Goal: Task Accomplishment & Management: Manage account settings

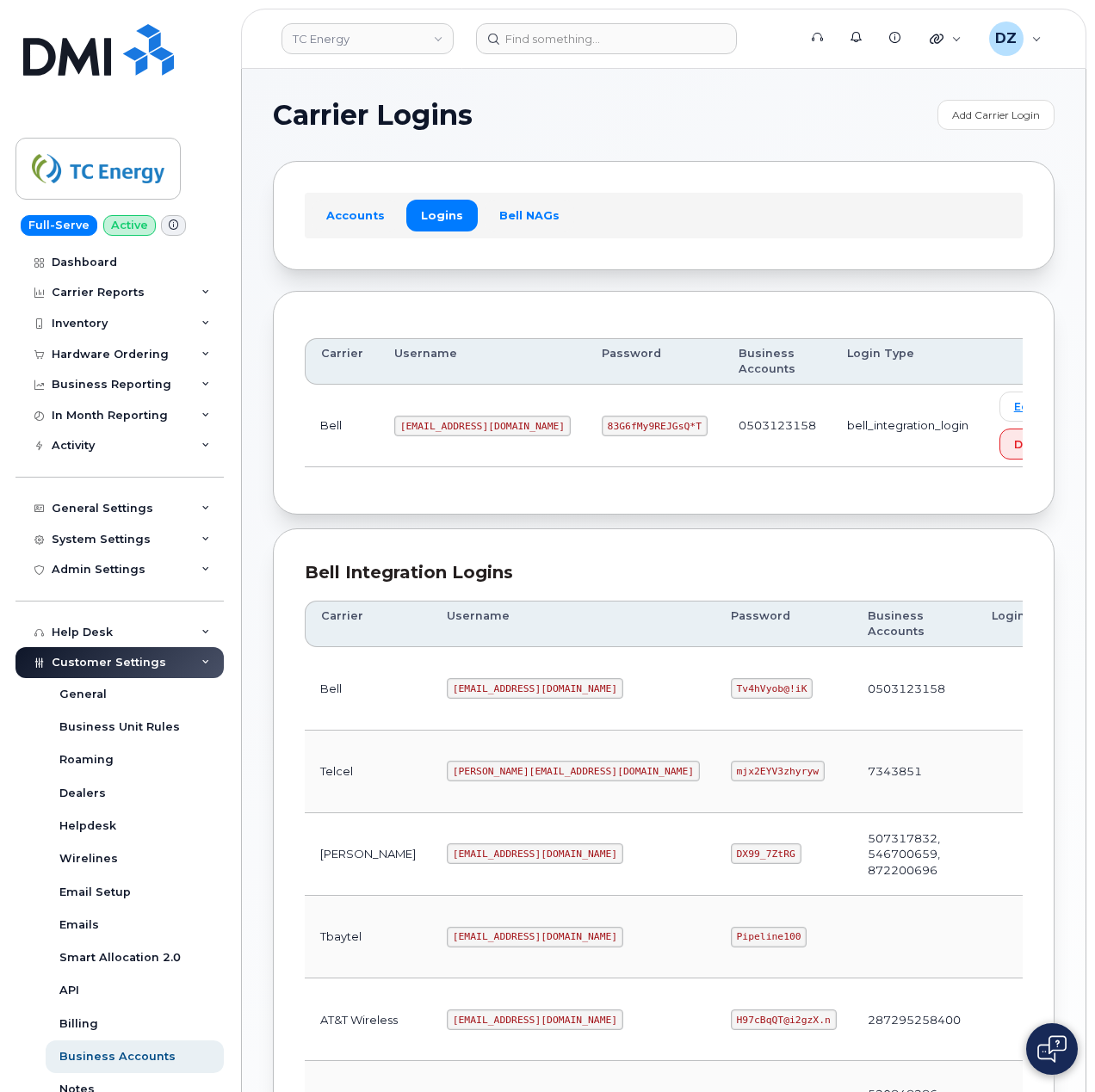
scroll to position [349, 0]
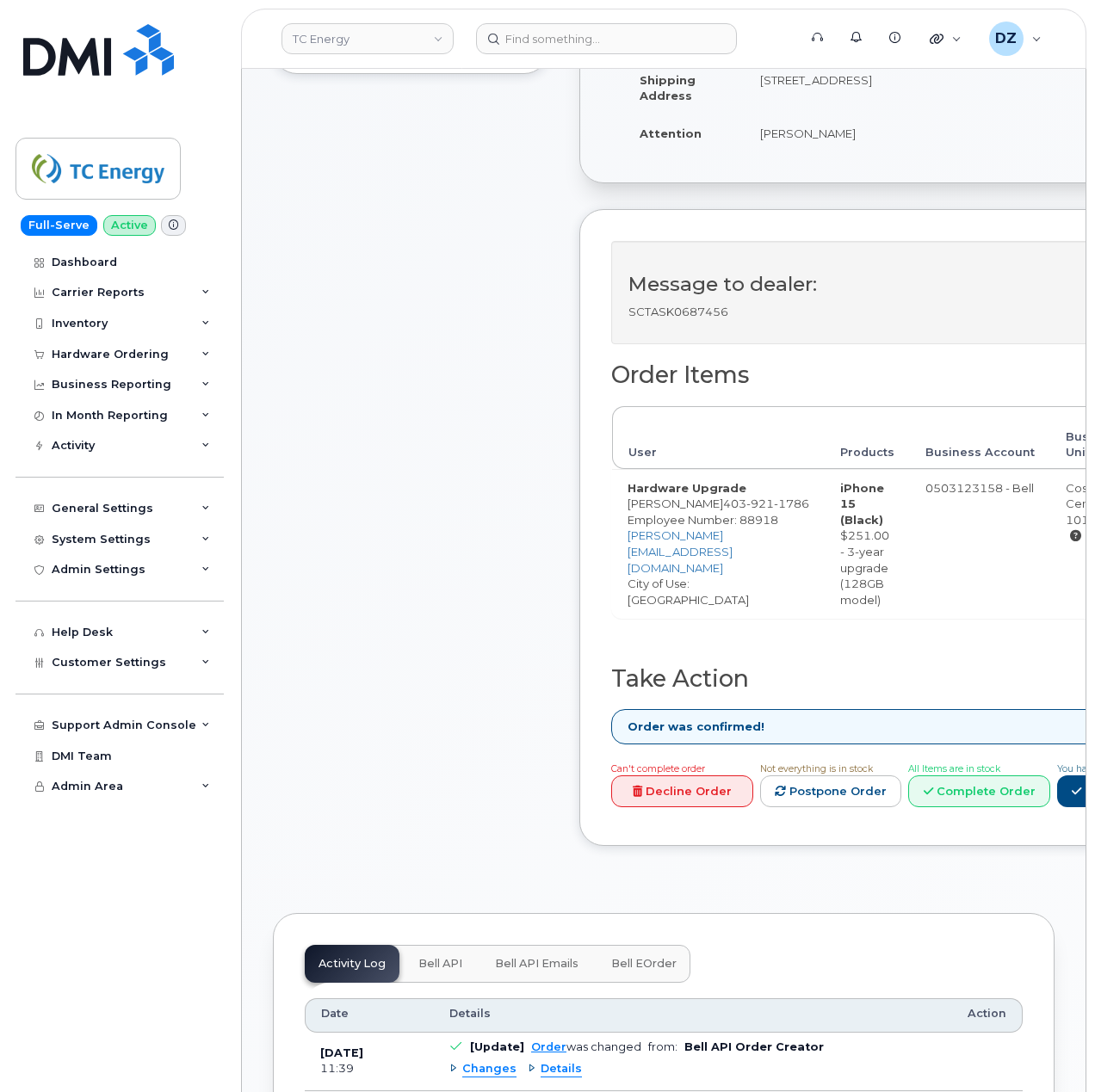
scroll to position [459, 0]
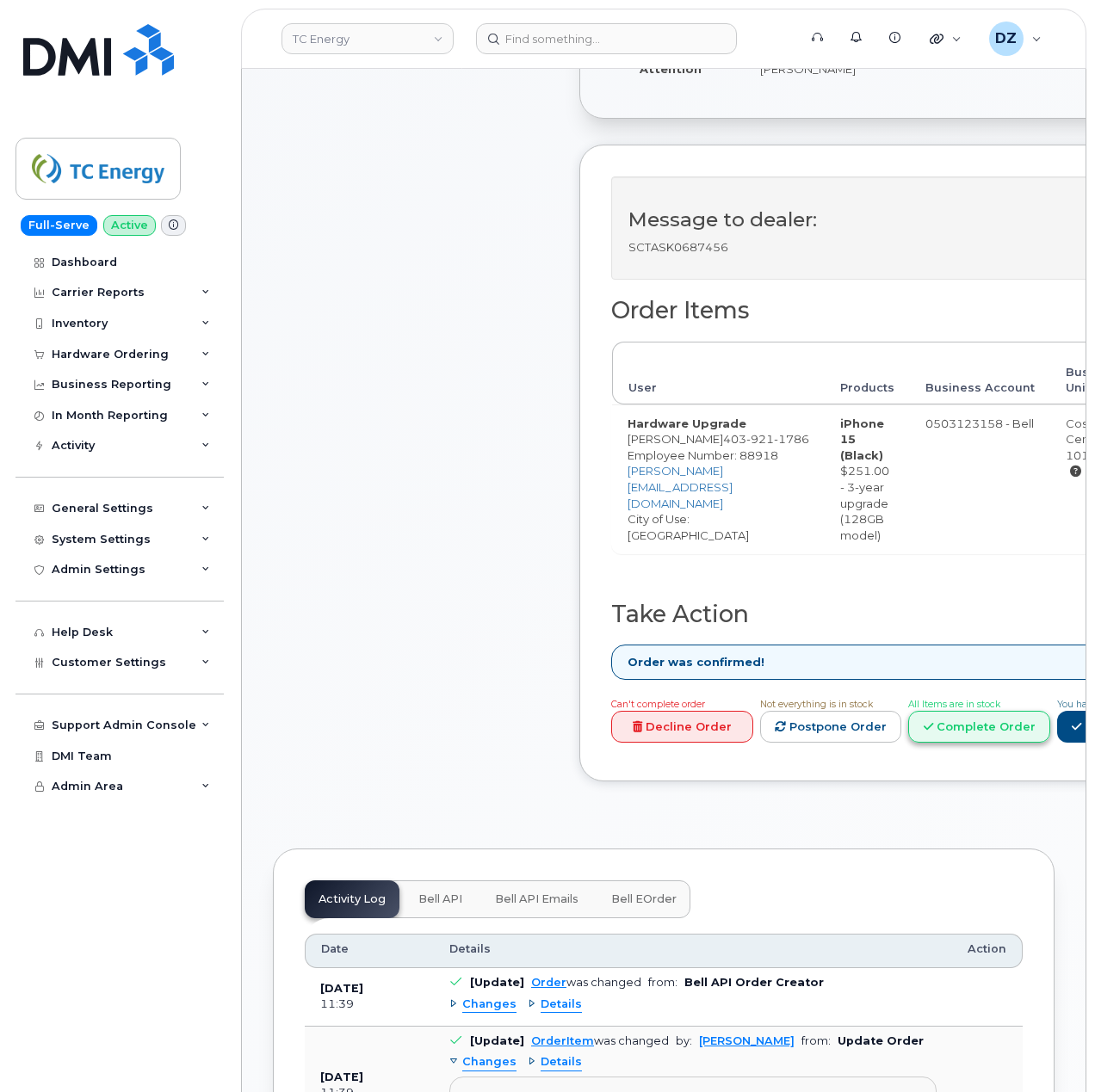
click at [1050, 734] on link "Complete Order" at bounding box center [978, 726] width 142 height 32
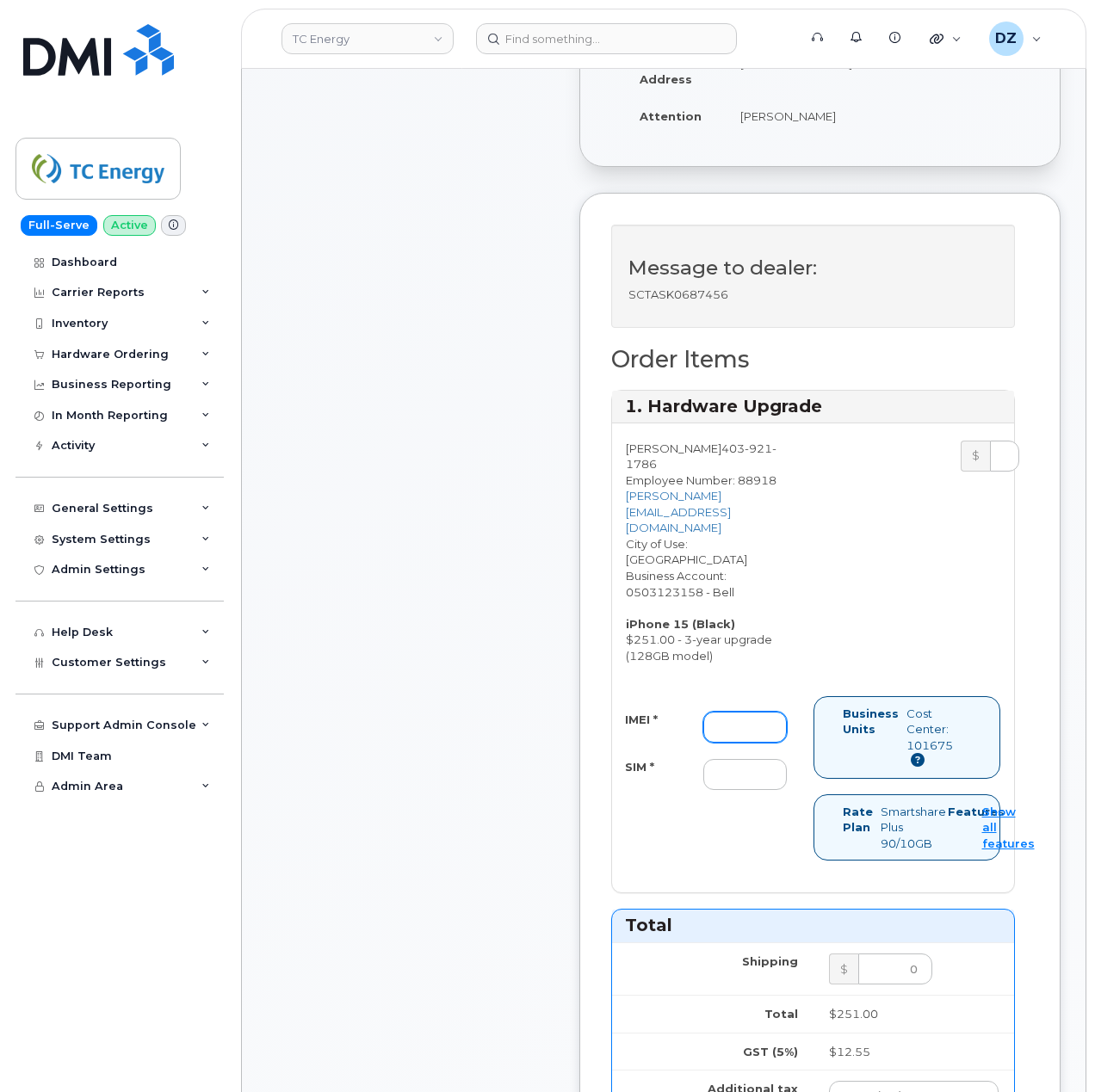
click at [761, 711] on input "IMEI *" at bounding box center [744, 727] width 83 height 31
paste input "353524883489769"
type input "353524883489769"
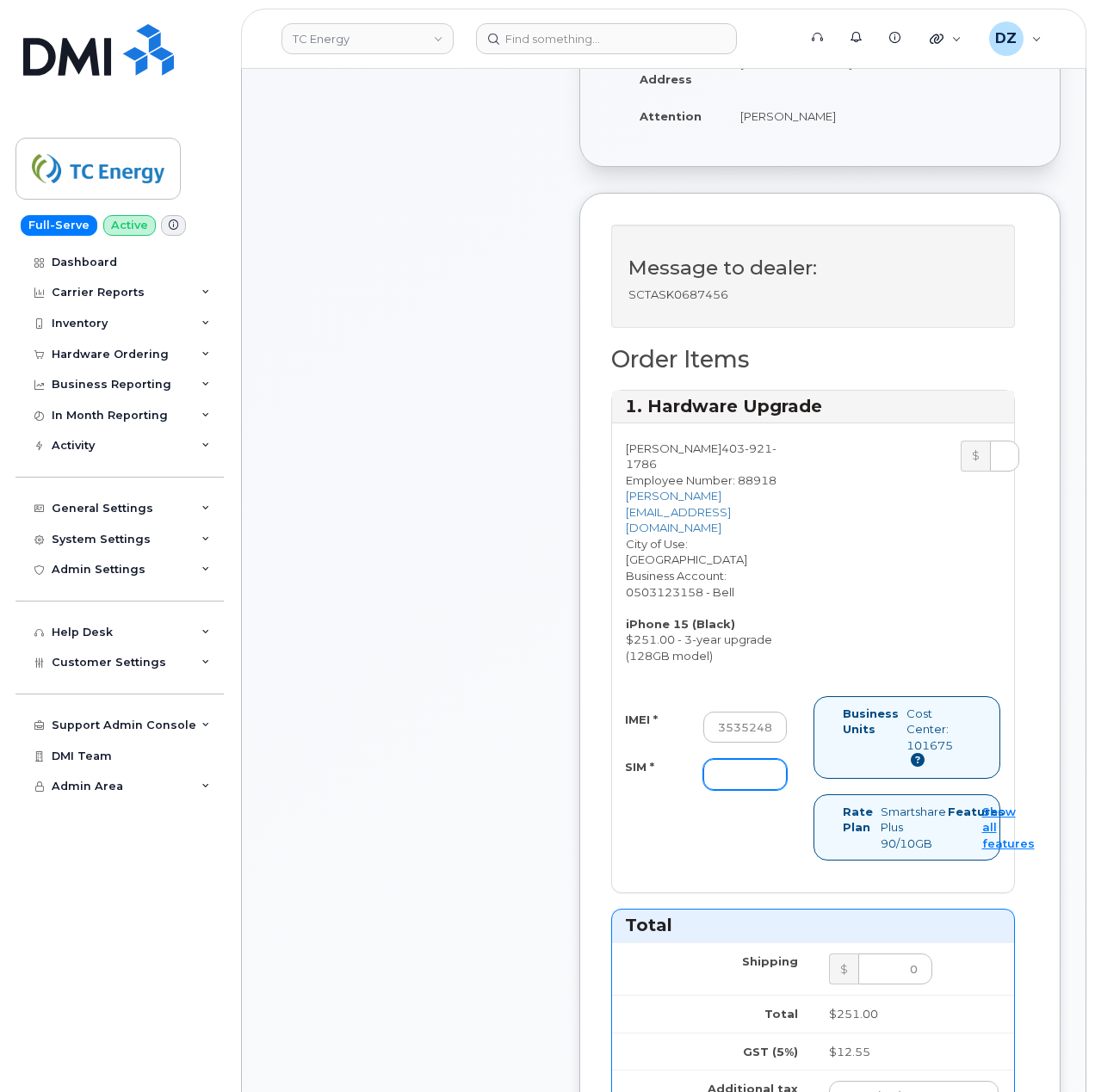
click at [761, 759] on input "SIM *" at bounding box center [744, 775] width 83 height 31
paste input "89302610207734669705"
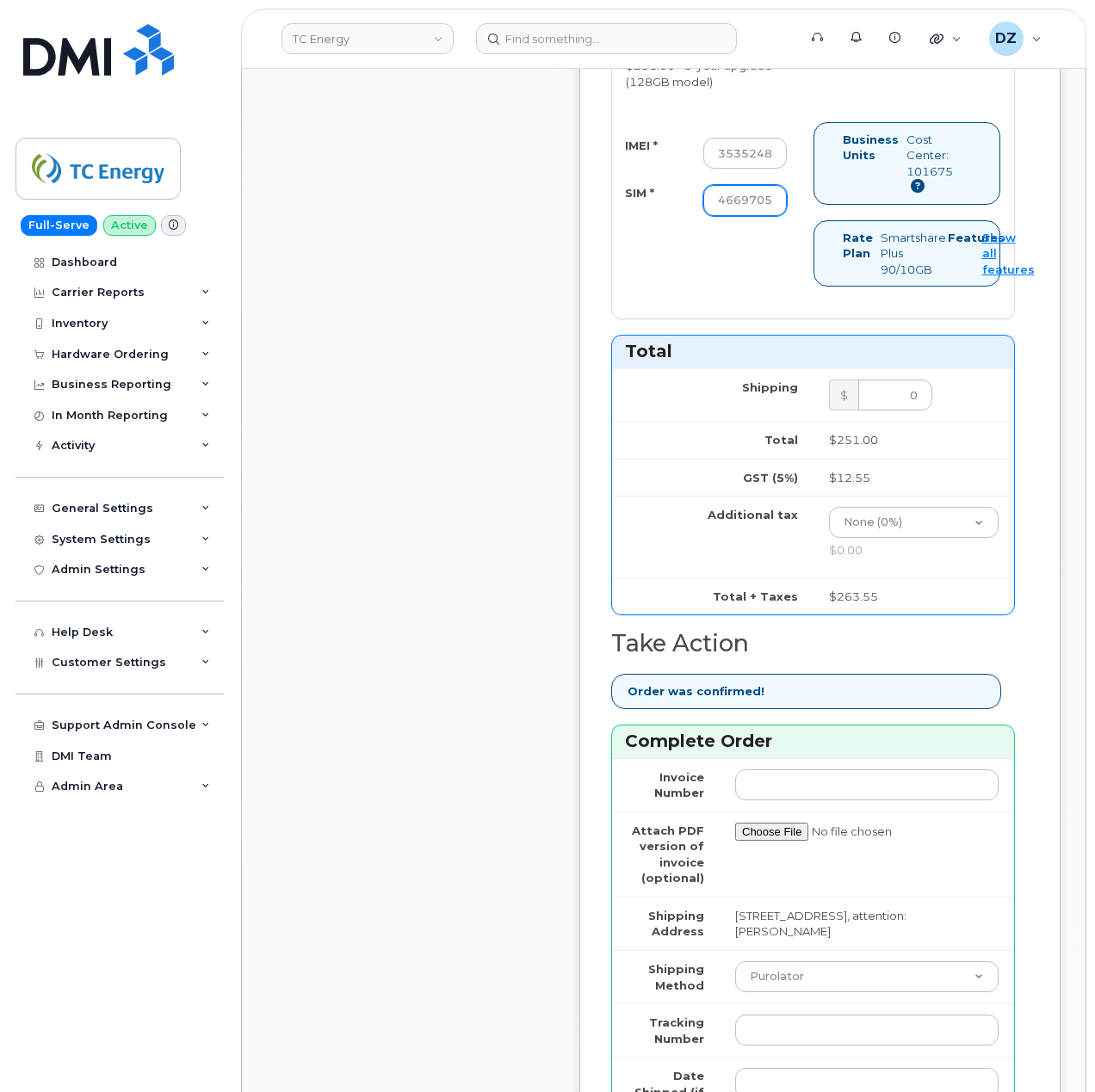
scroll to position [1261, 0]
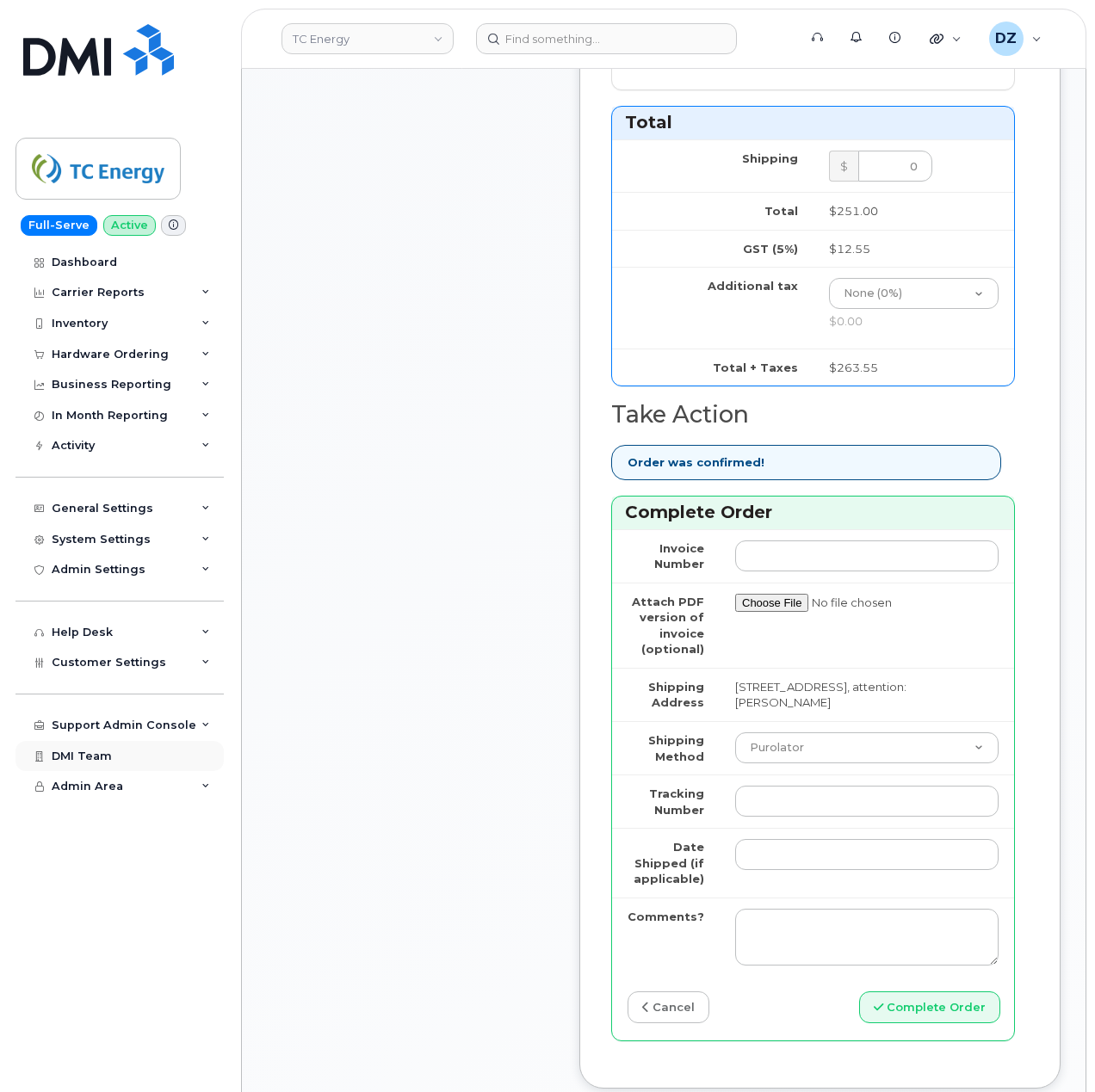
type input "89302610207734669705"
click at [799, 732] on select "Purolator UPS FedEx Canada Post Courier Other Drop Off Pick Up" at bounding box center [865, 748] width 263 height 31
select select "Canada Post"
click at [734, 732] on select "Purolator UPS FedEx Canada Post Courier Other Drop Off Pick Up" at bounding box center [865, 748] width 263 height 31
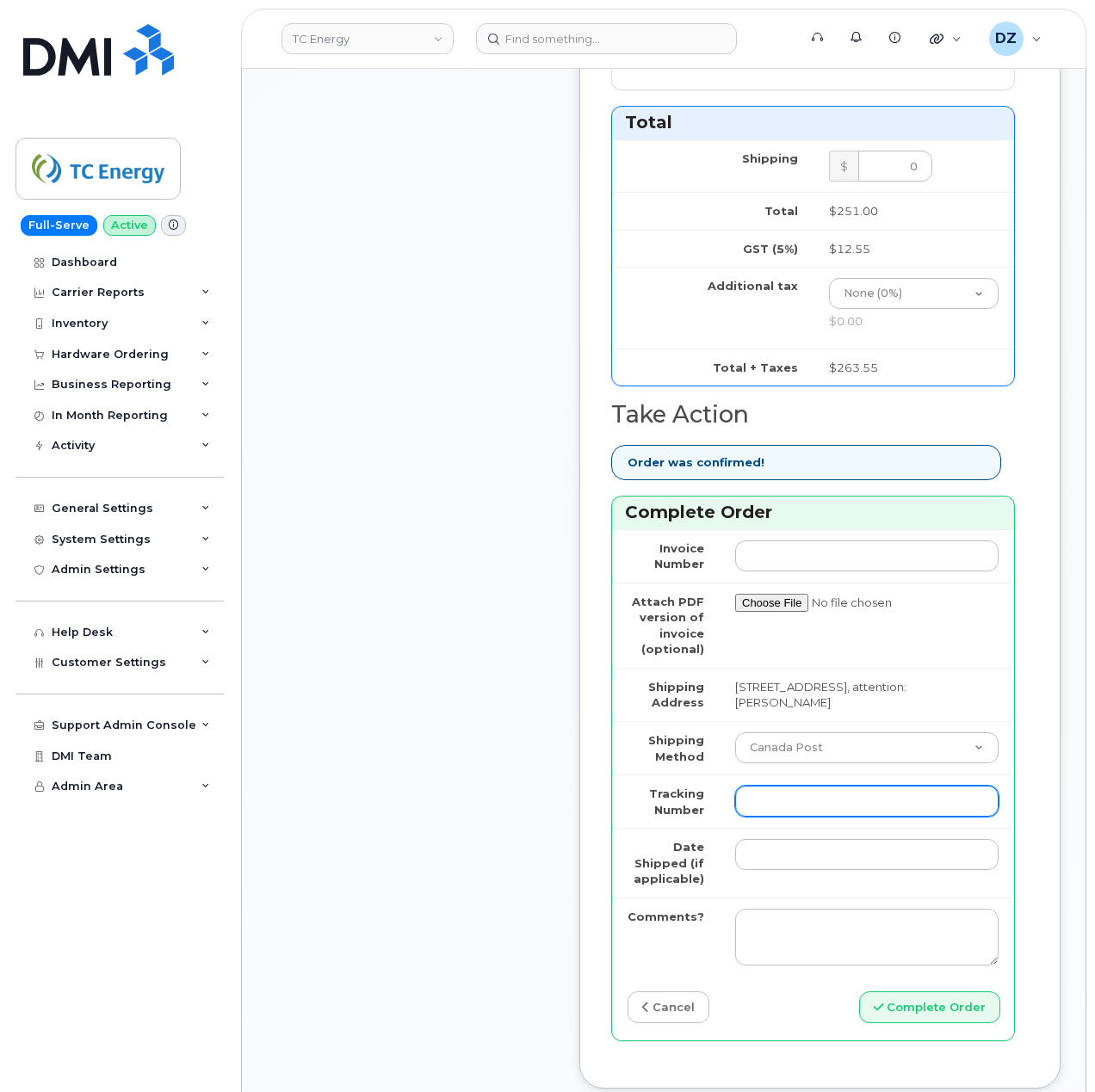
drag, startPoint x: 799, startPoint y: 762, endPoint x: 794, endPoint y: 771, distance: 10.3
click at [799, 786] on input "Tracking Number" at bounding box center [865, 801] width 263 height 31
paste input "4001735500914003"
type input "4001735500914003"
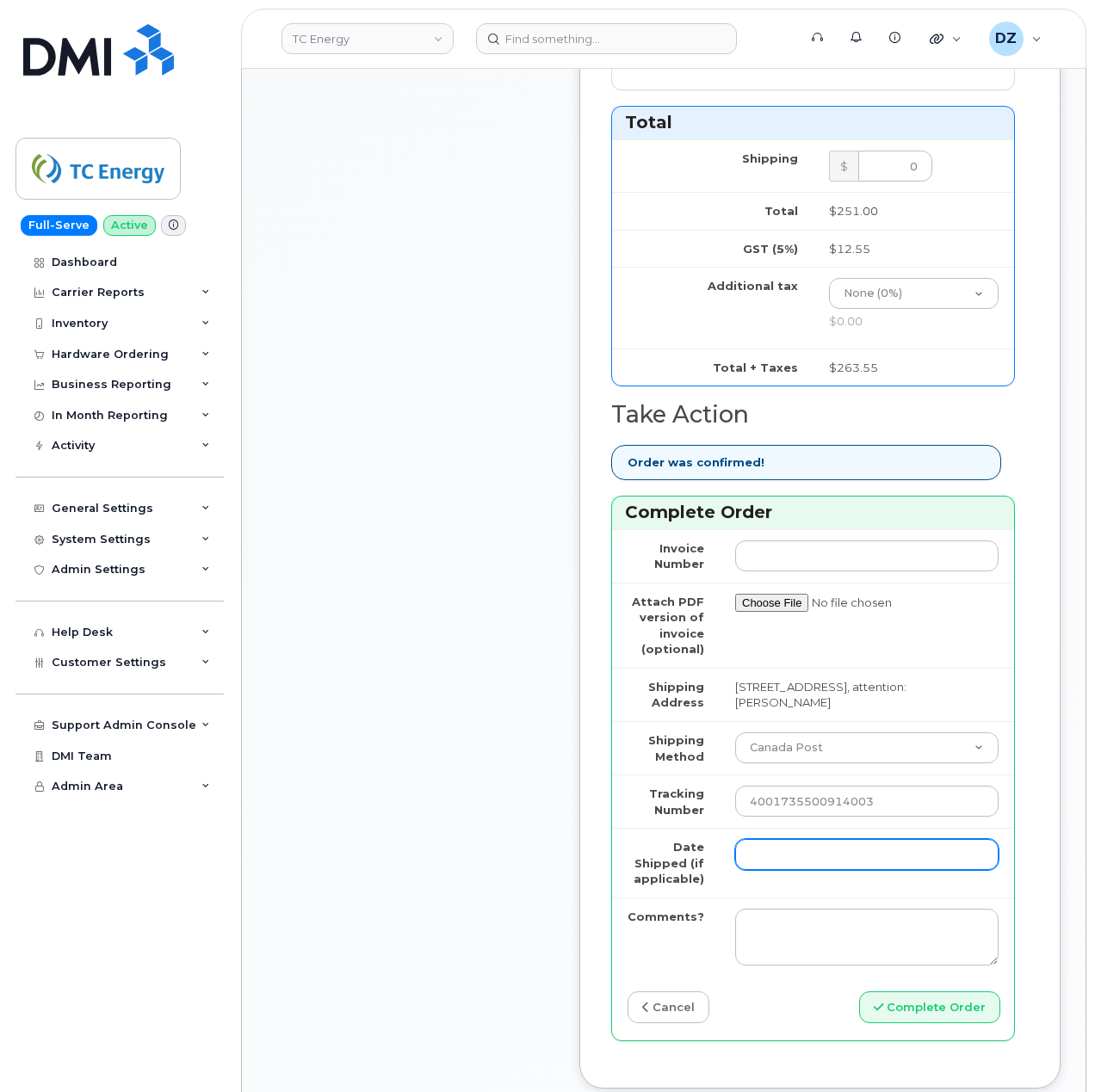
click at [775, 839] on input "Date Shipped (if applicable)" at bounding box center [865, 854] width 263 height 31
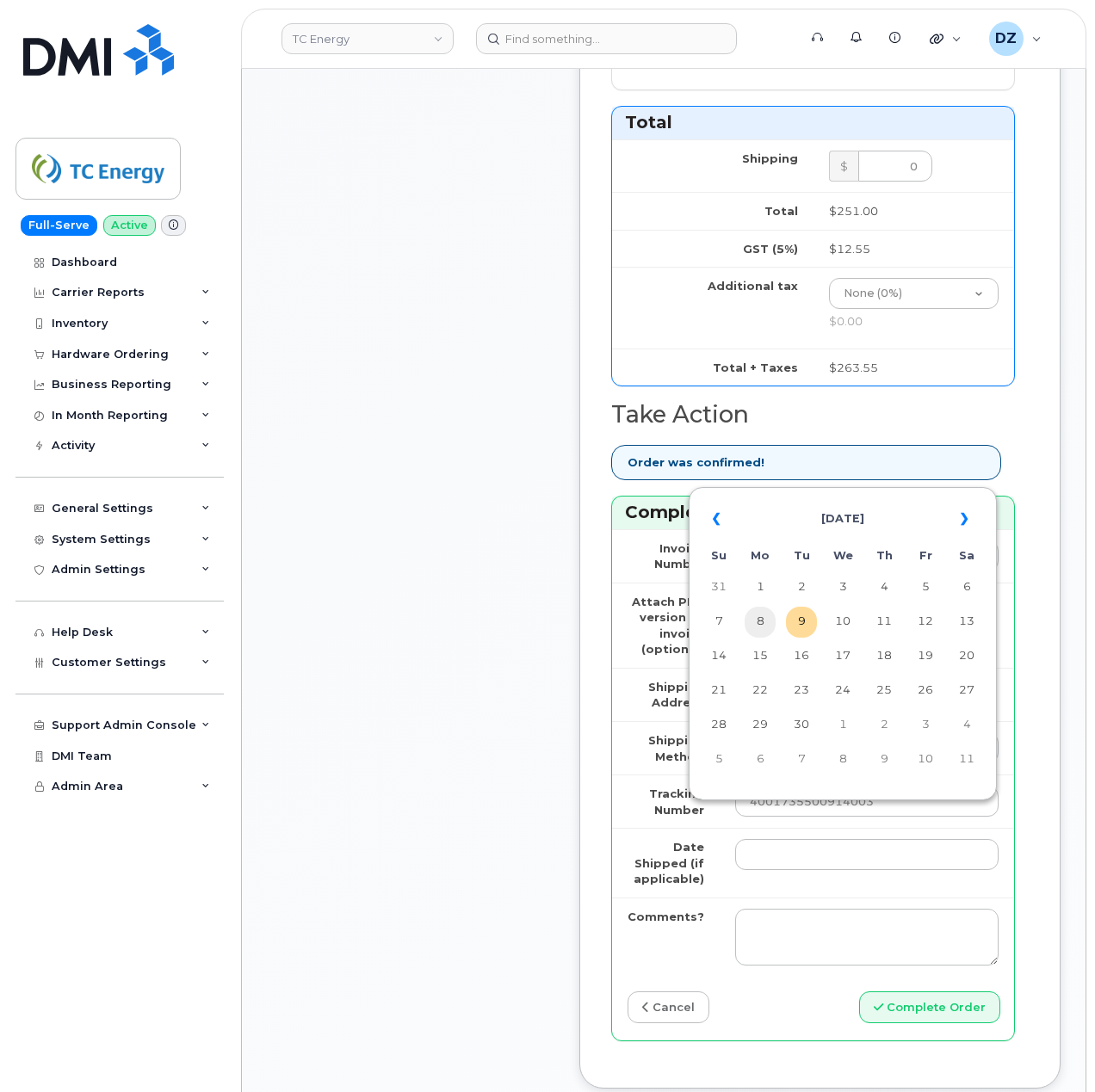
click at [758, 616] on td "8" at bounding box center [759, 622] width 31 height 31
type input "2025-09-08"
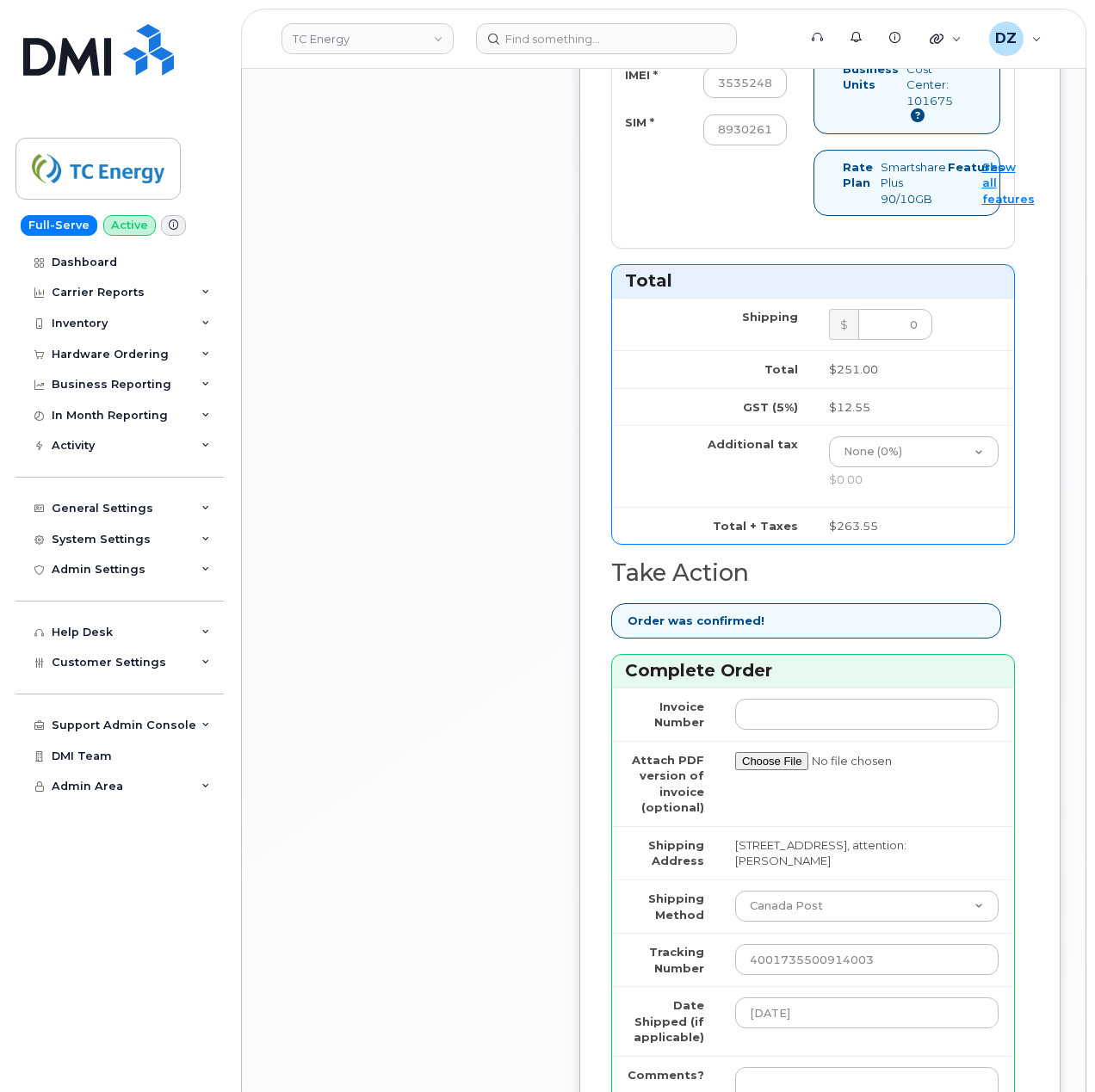
scroll to position [1377, 0]
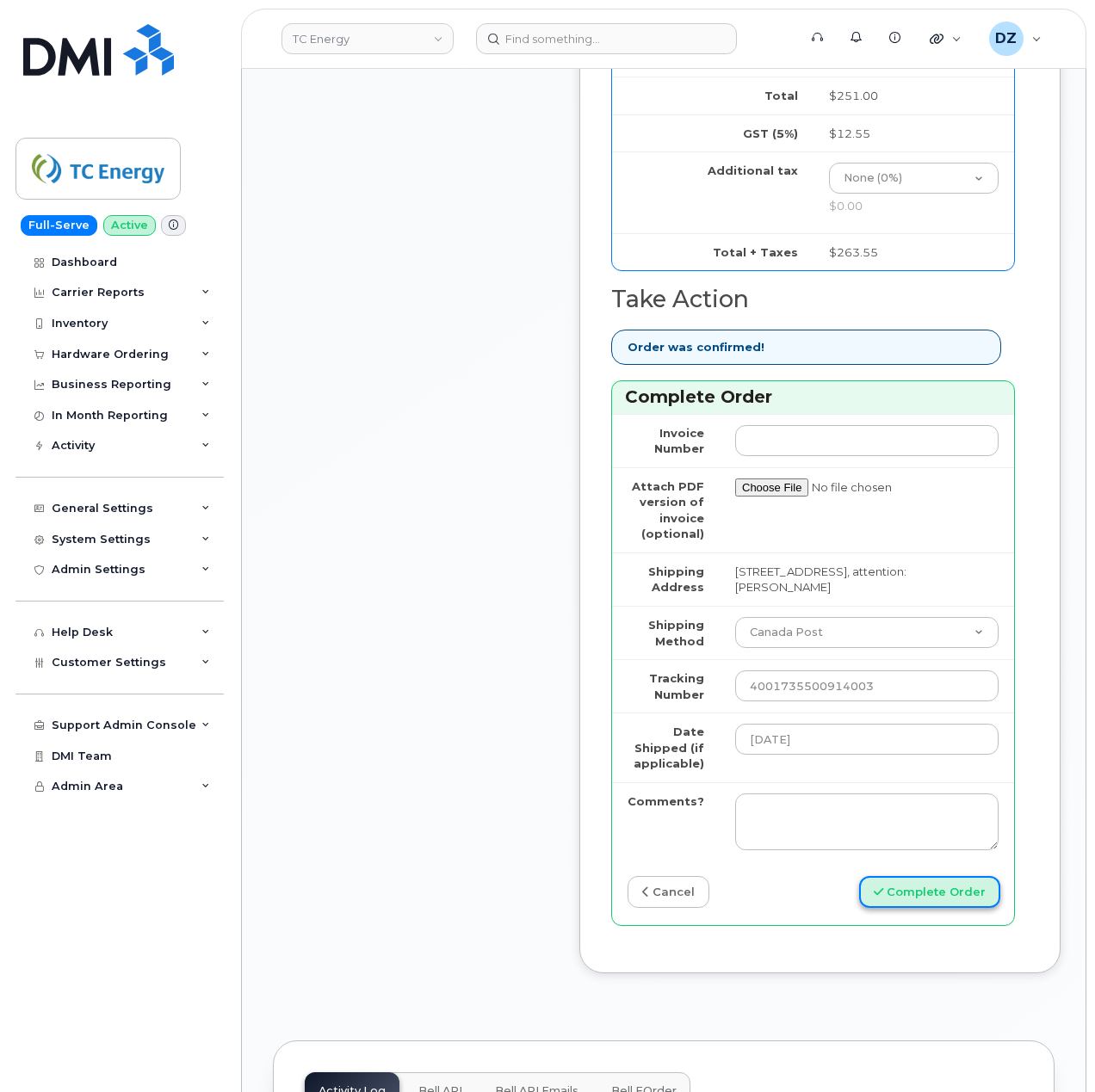
click at [951, 876] on button "Complete Order" at bounding box center [930, 891] width 142 height 32
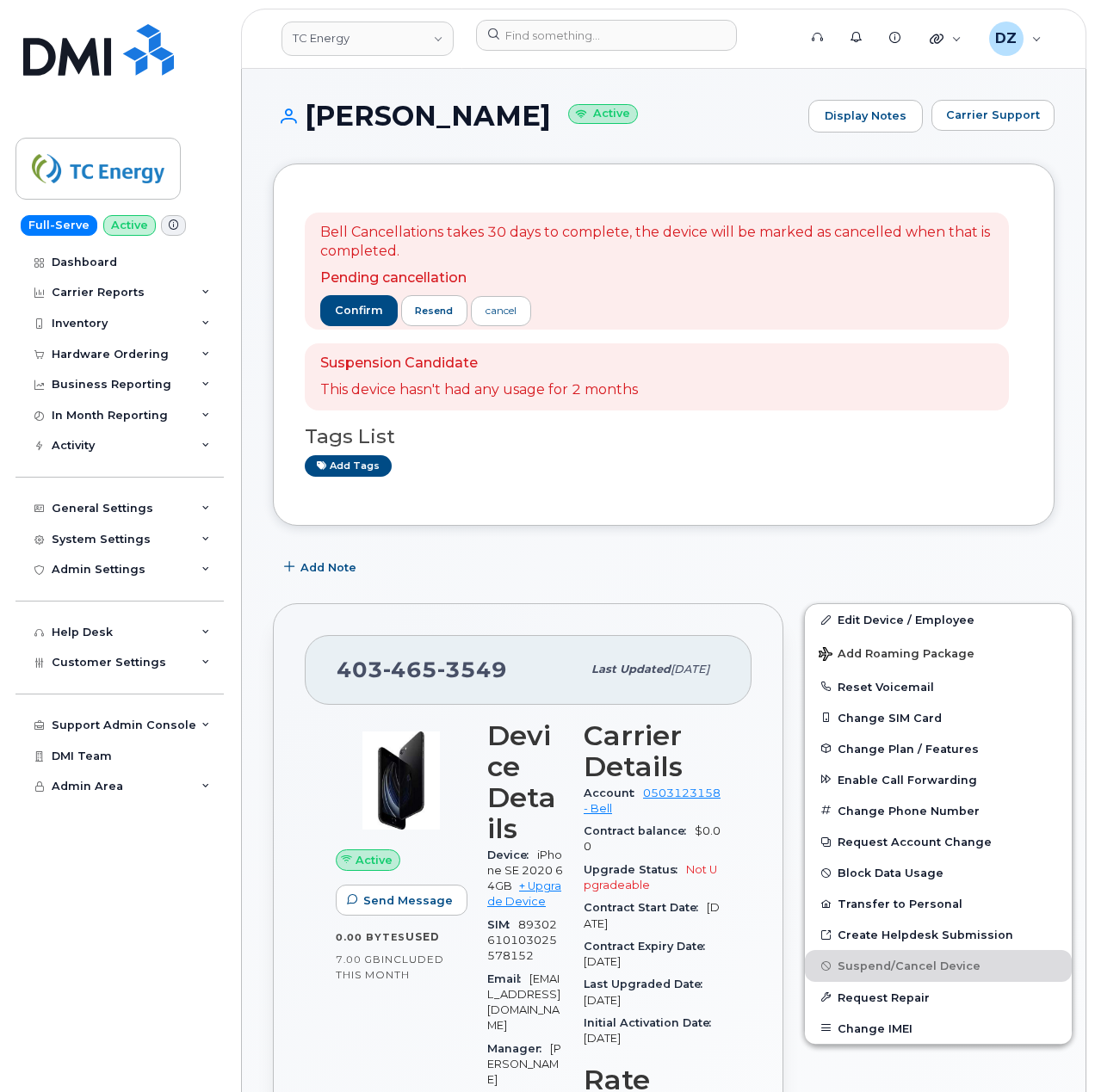
scroll to position [1941, 0]
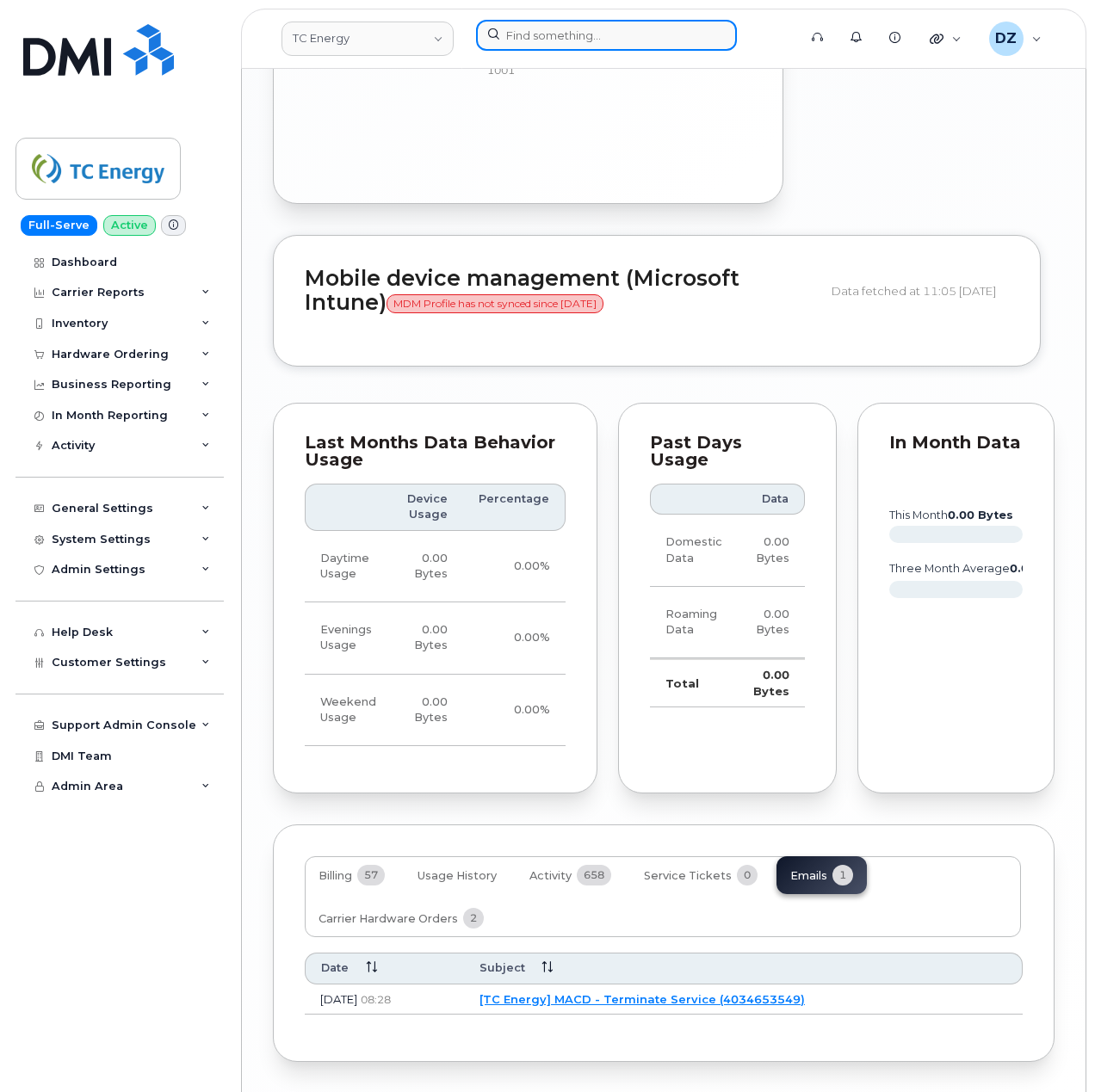
click at [532, 33] on input at bounding box center [606, 35] width 261 height 31
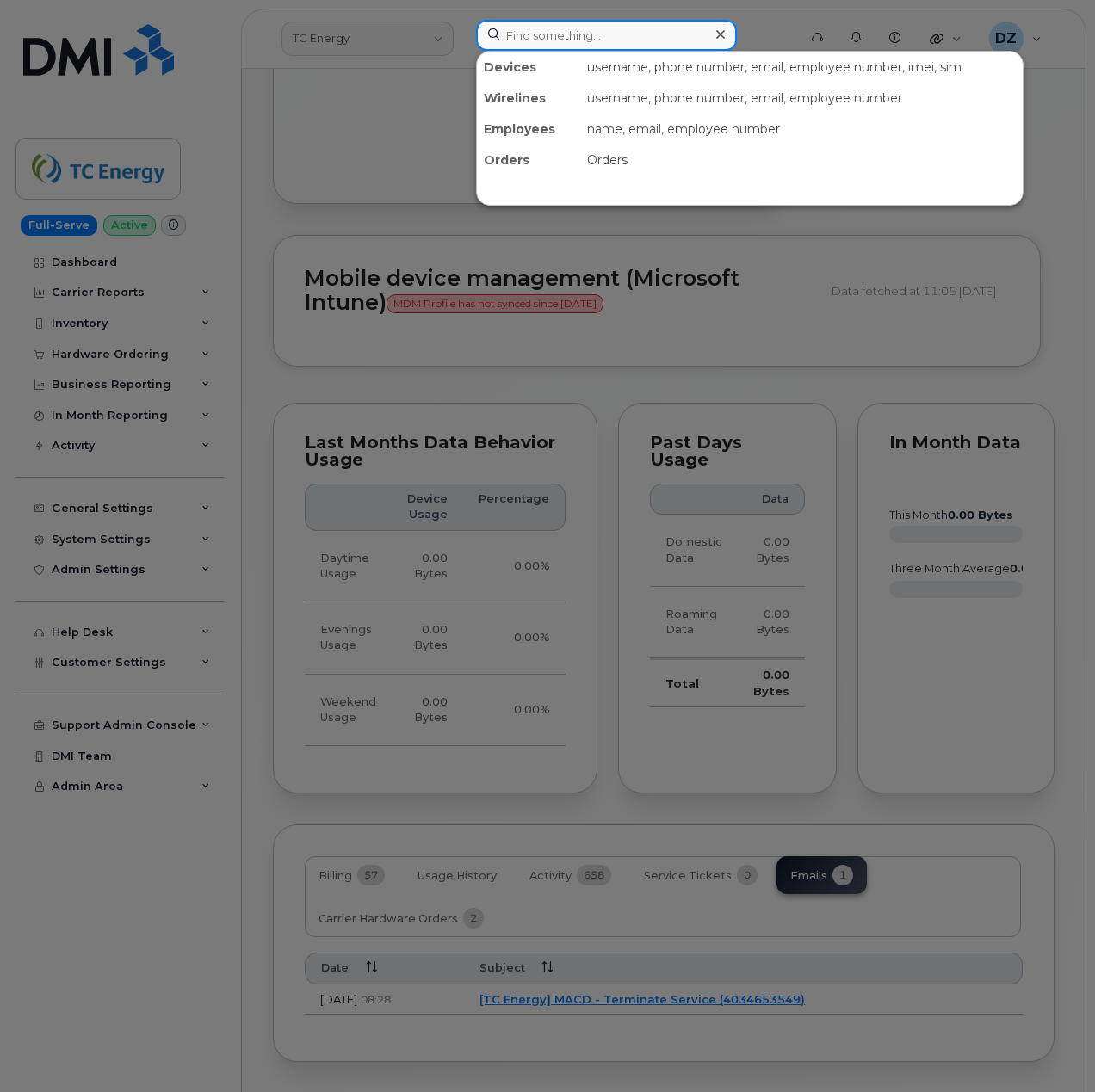
paste input "4374394293"
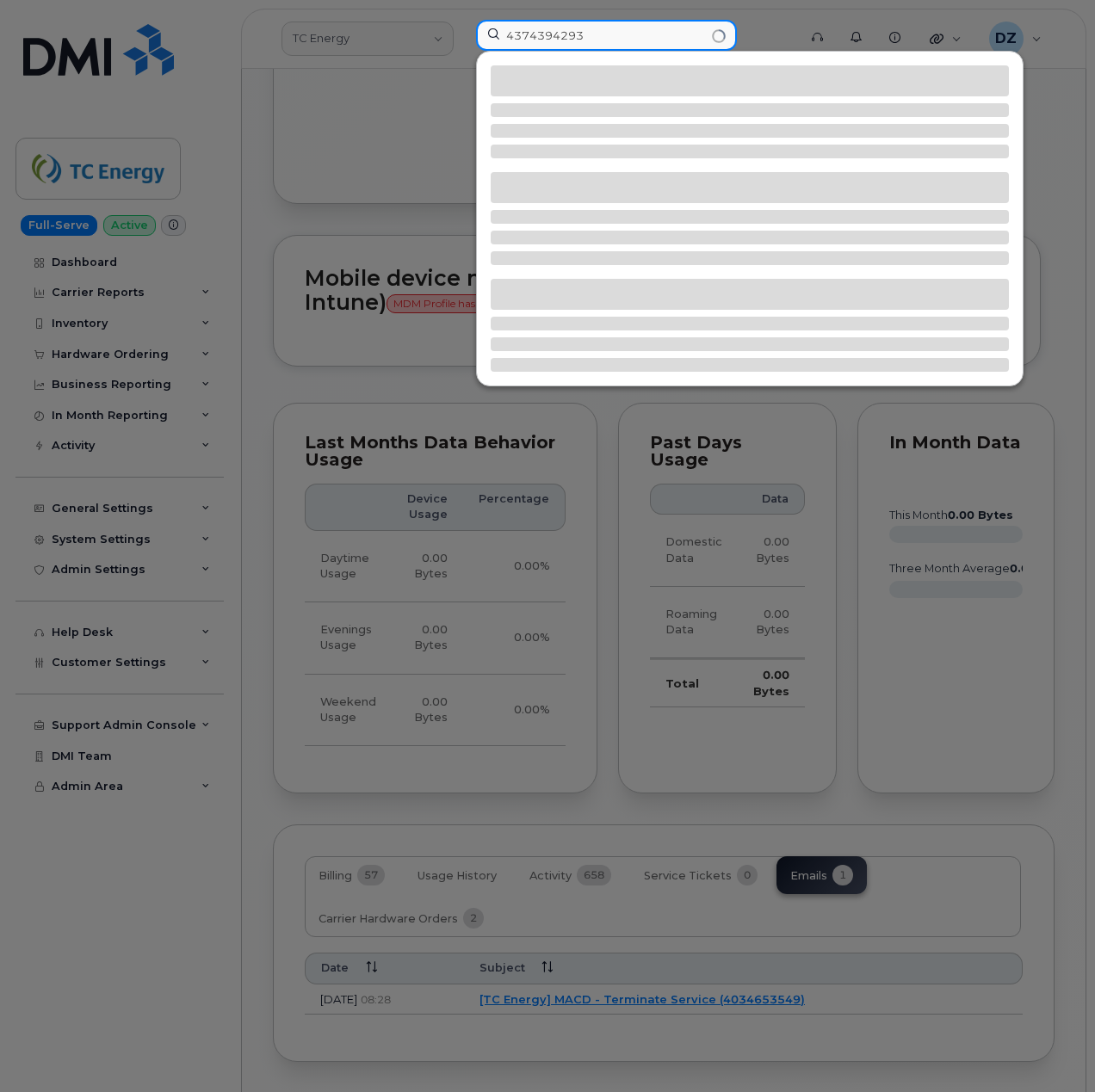
type input "4374394293"
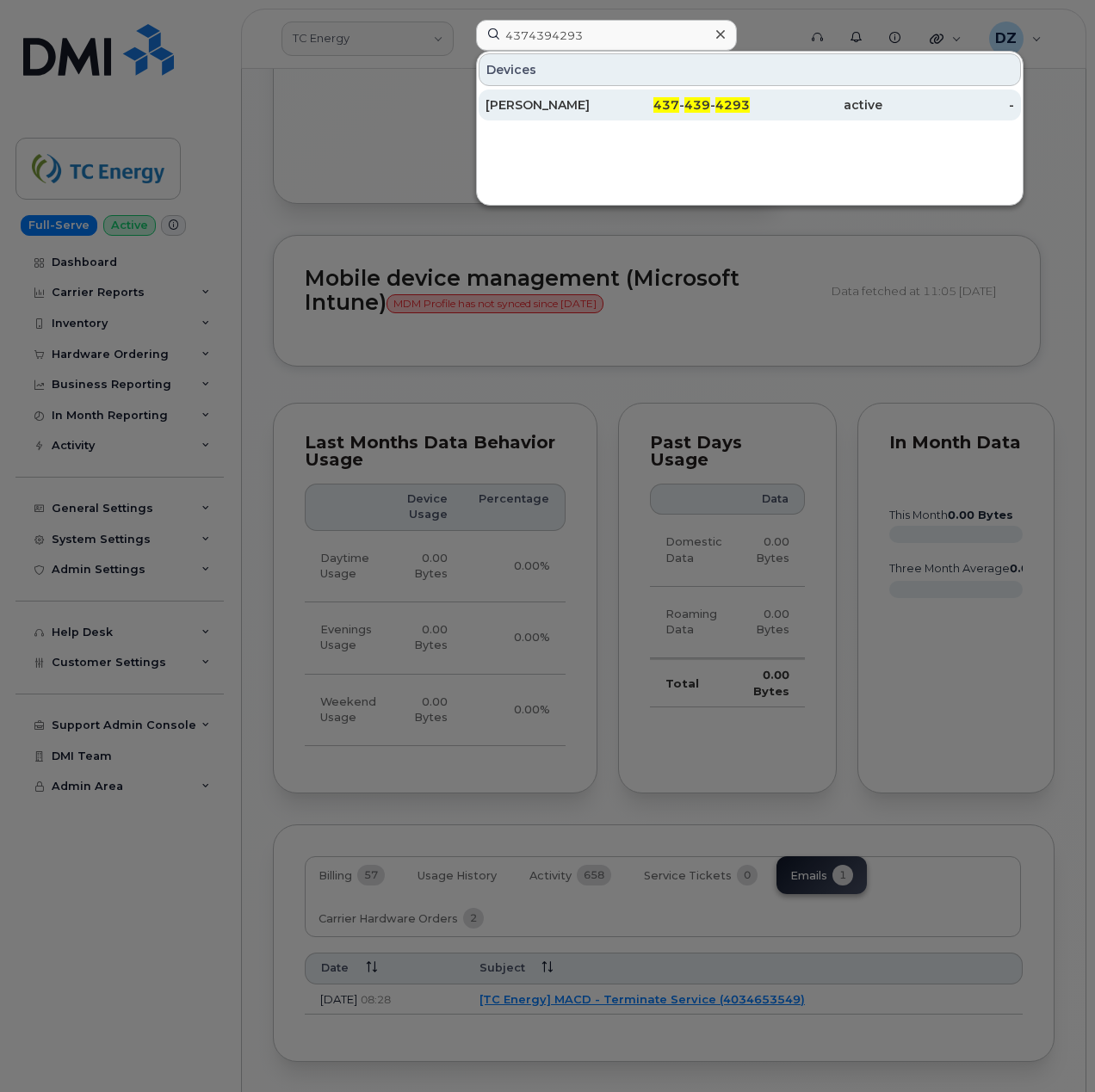
click at [618, 108] on div "437 - 439 - 4293" at bounding box center [684, 105] width 133 height 17
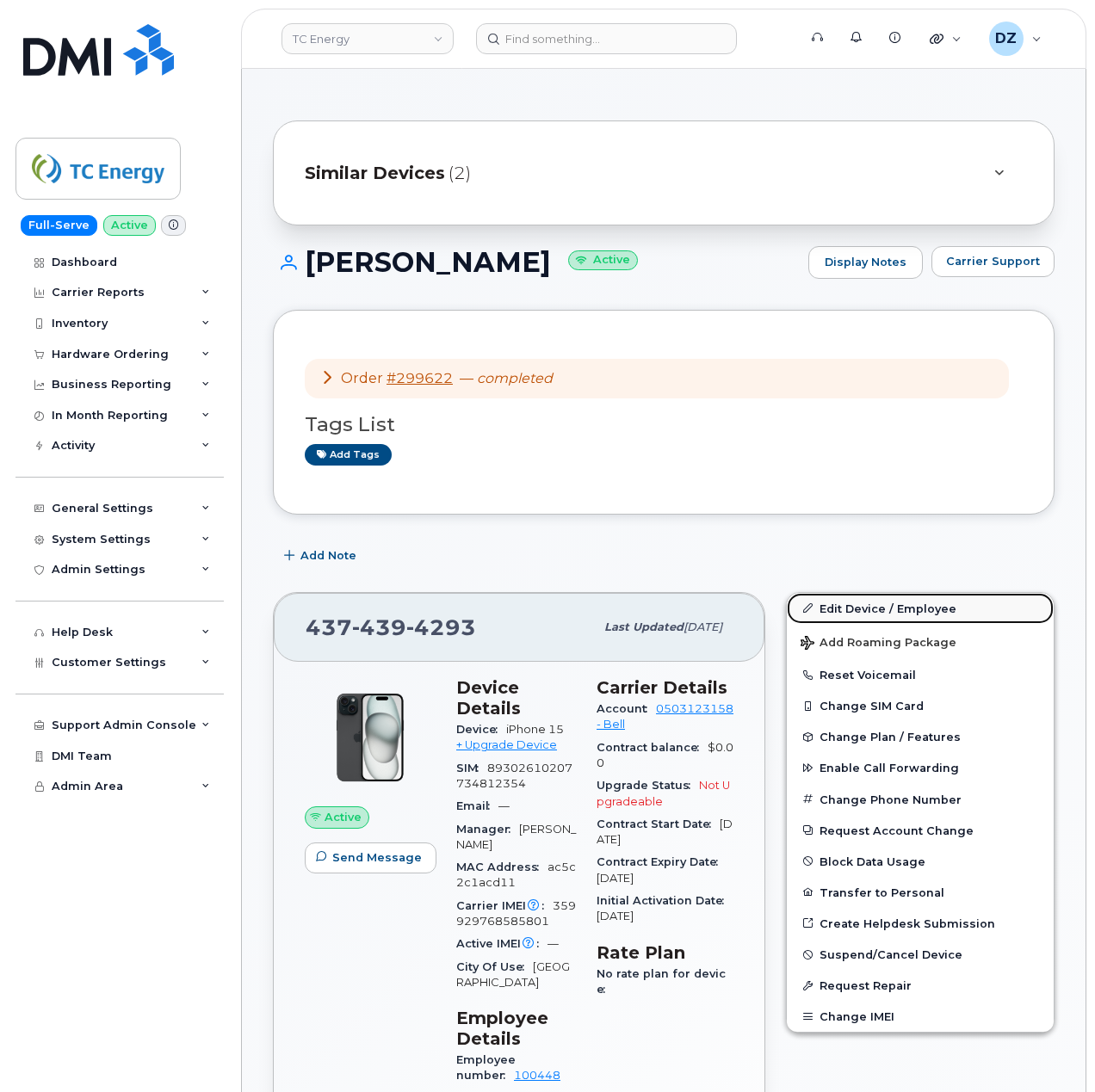
click at [916, 607] on link "Edit Device / Employee" at bounding box center [919, 608] width 267 height 31
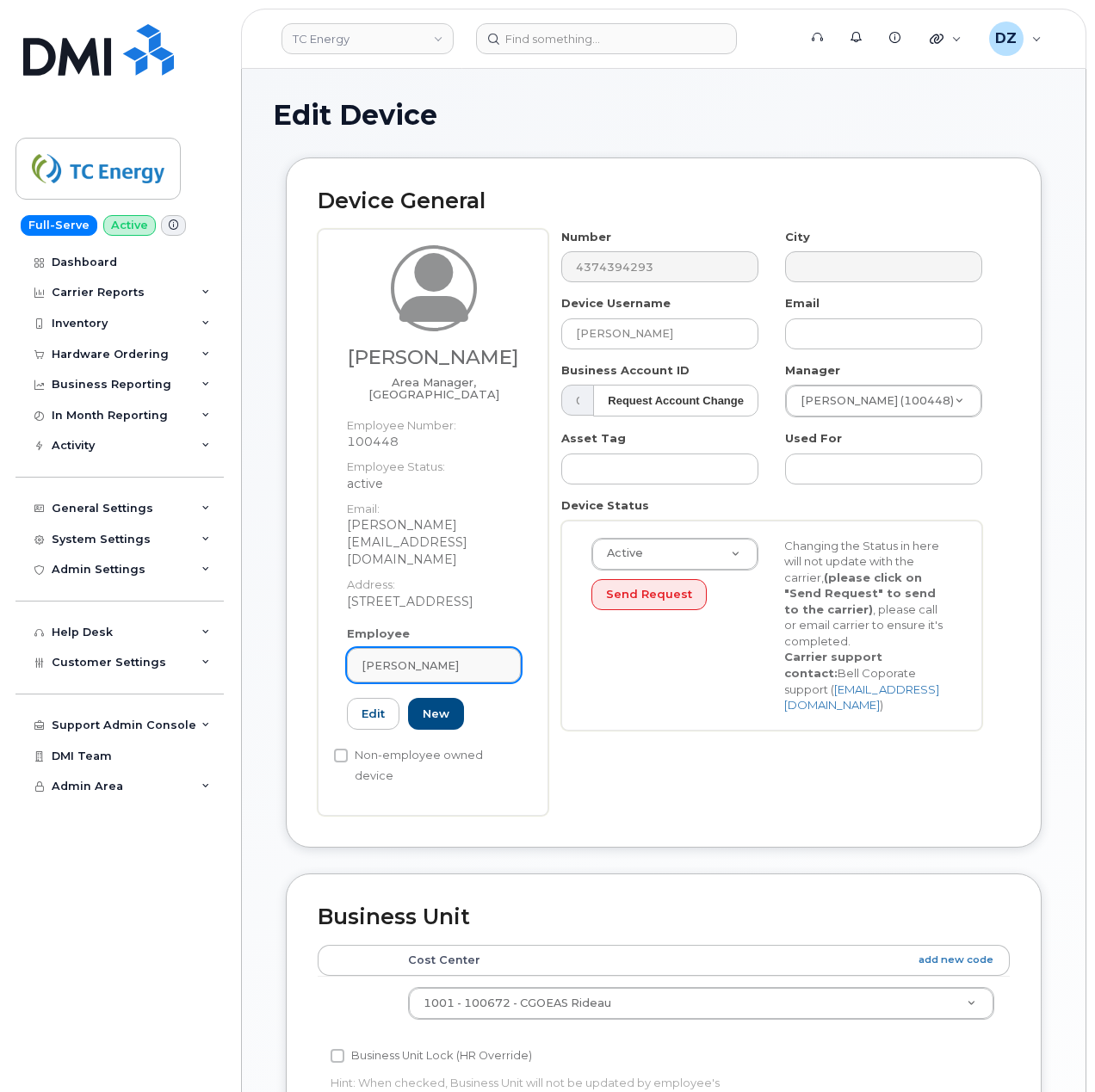
click at [400, 657] on span "[PERSON_NAME]" at bounding box center [410, 665] width 98 height 16
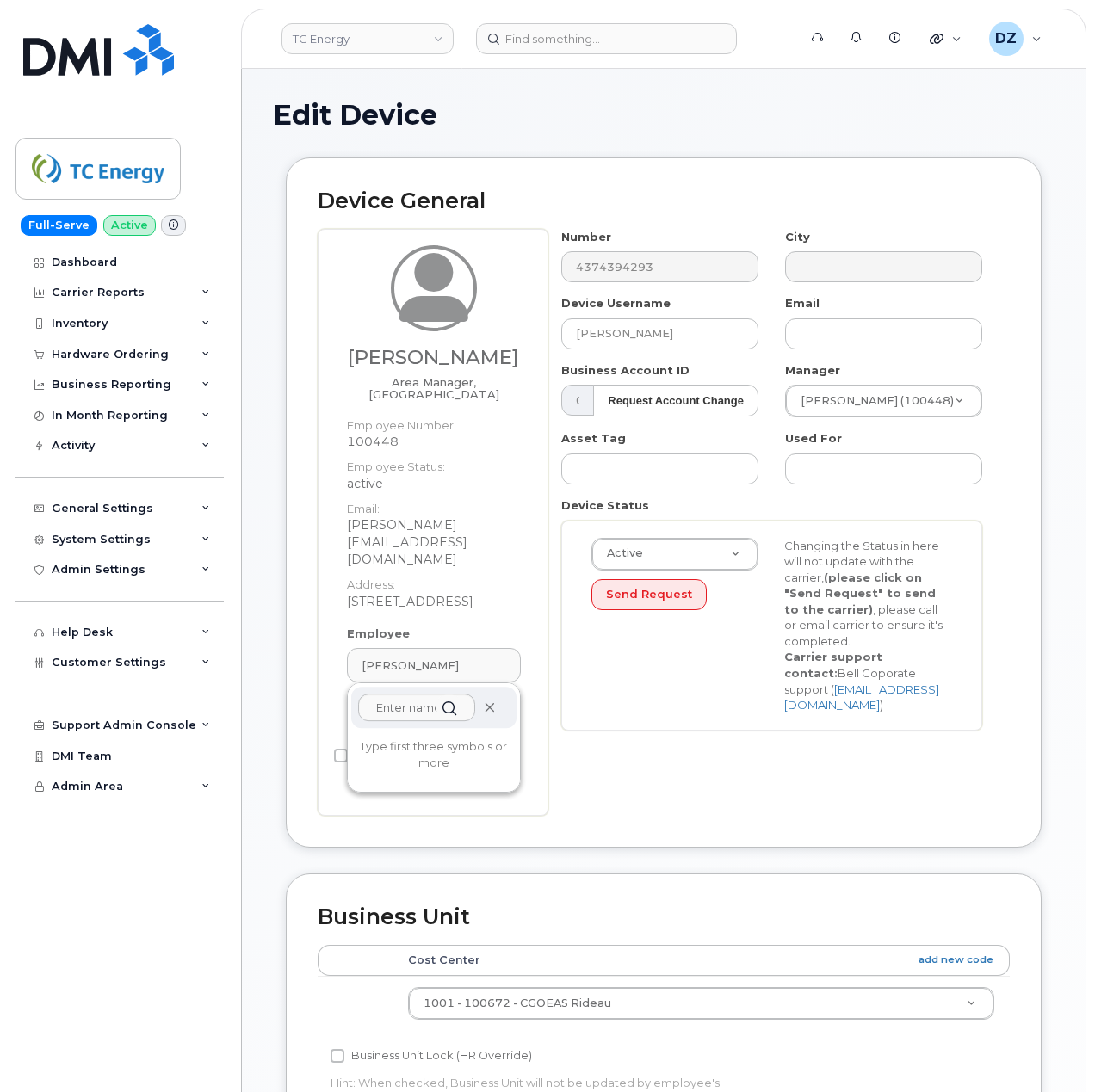
click at [489, 702] on icon at bounding box center [490, 708] width 11 height 11
click at [390, 693] on input "text" at bounding box center [416, 707] width 117 height 28
paste input "207828"
type input "207828"
click at [387, 693] on input "text" at bounding box center [416, 707] width 117 height 28
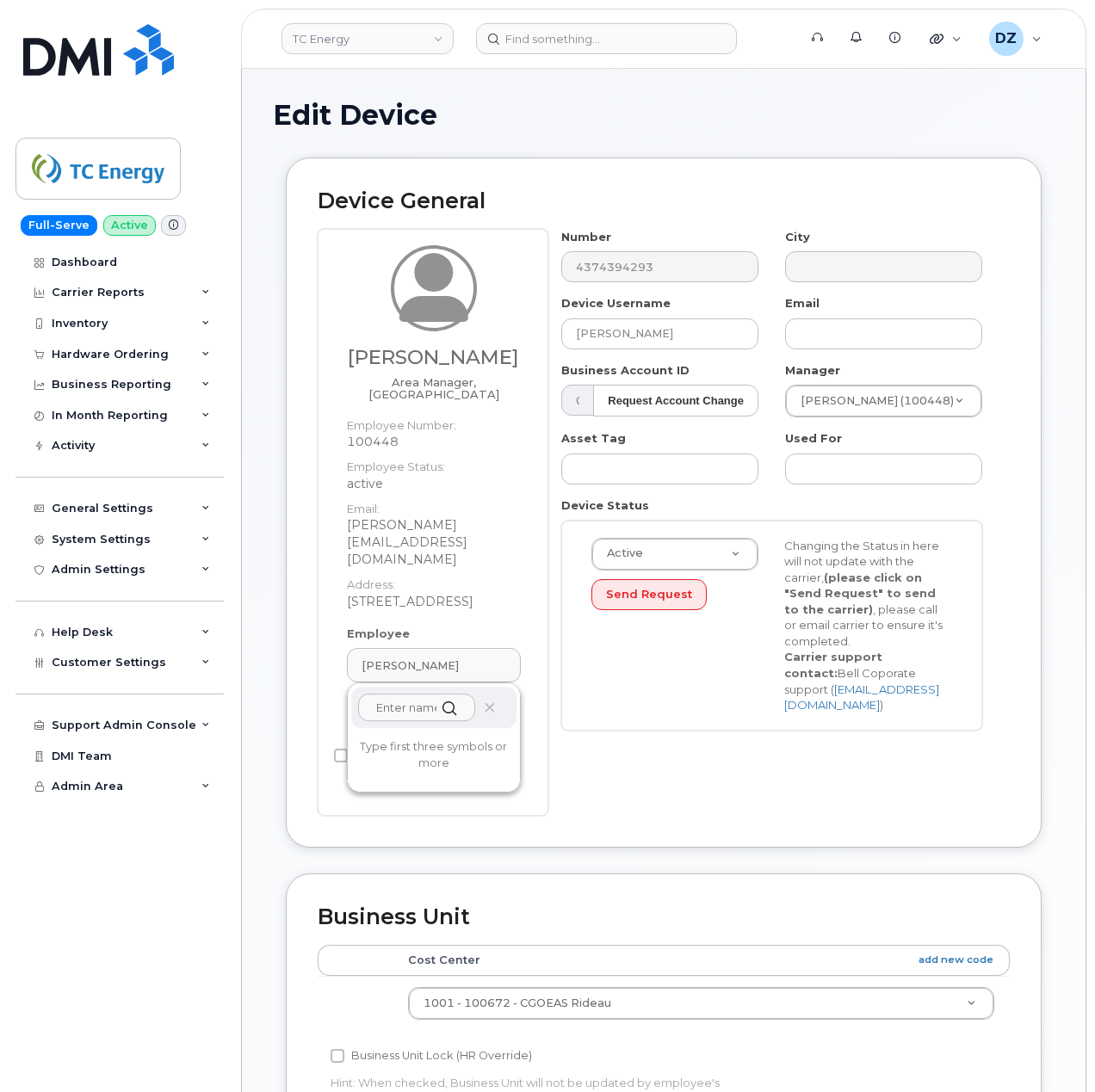
paste input "andrew_munro@tcenergy.com."
type input "andrew_munro@tcenergy.com."
click at [324, 593] on div "Nadia McCarthy Area Manager, Rideau Employee Number: 100448 Employee Status: ac…" at bounding box center [432, 522] width 230 height 587
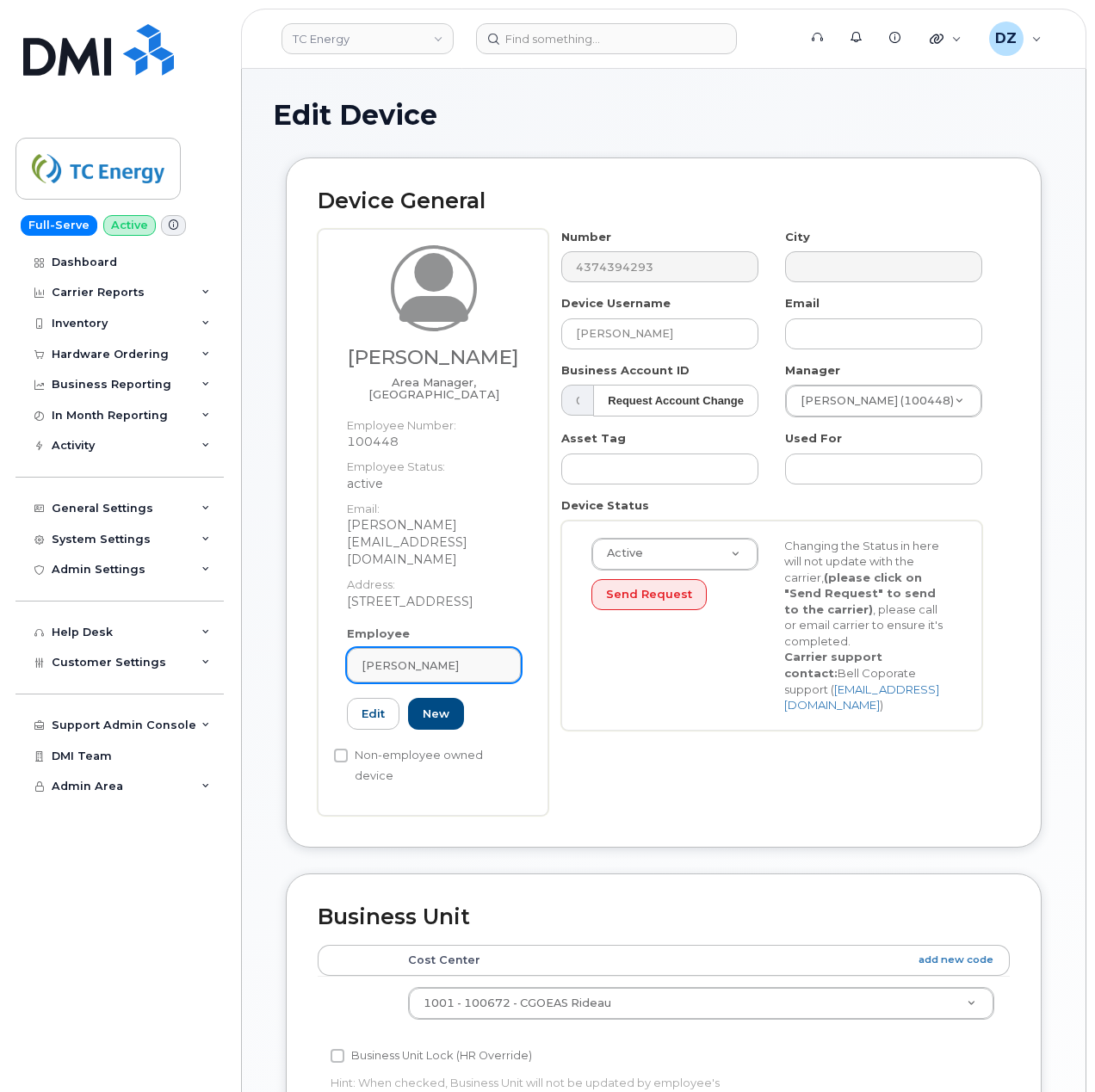
click at [499, 657] on div "[PERSON_NAME]" at bounding box center [433, 665] width 144 height 16
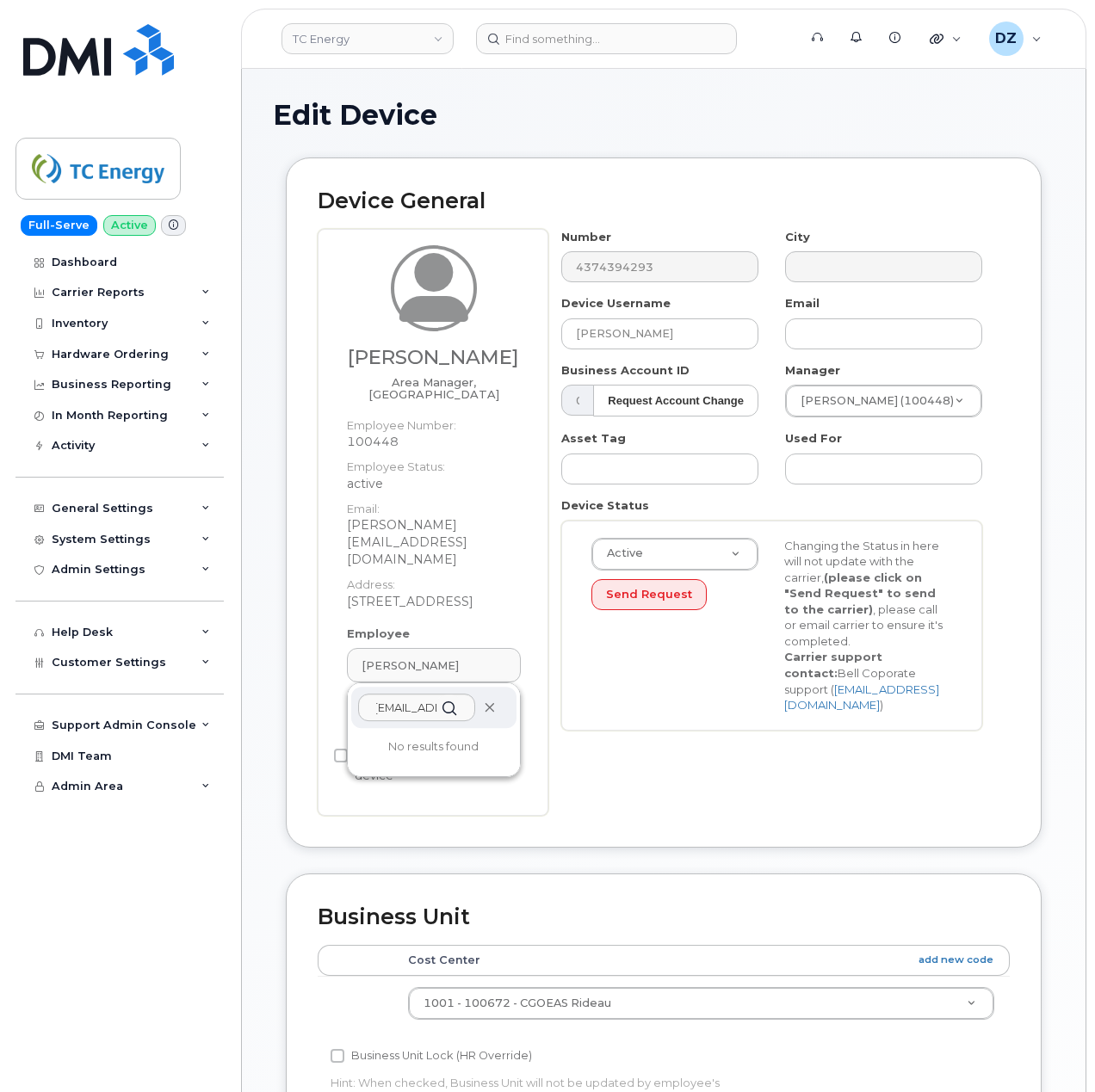
click at [489, 702] on icon at bounding box center [490, 708] width 11 height 11
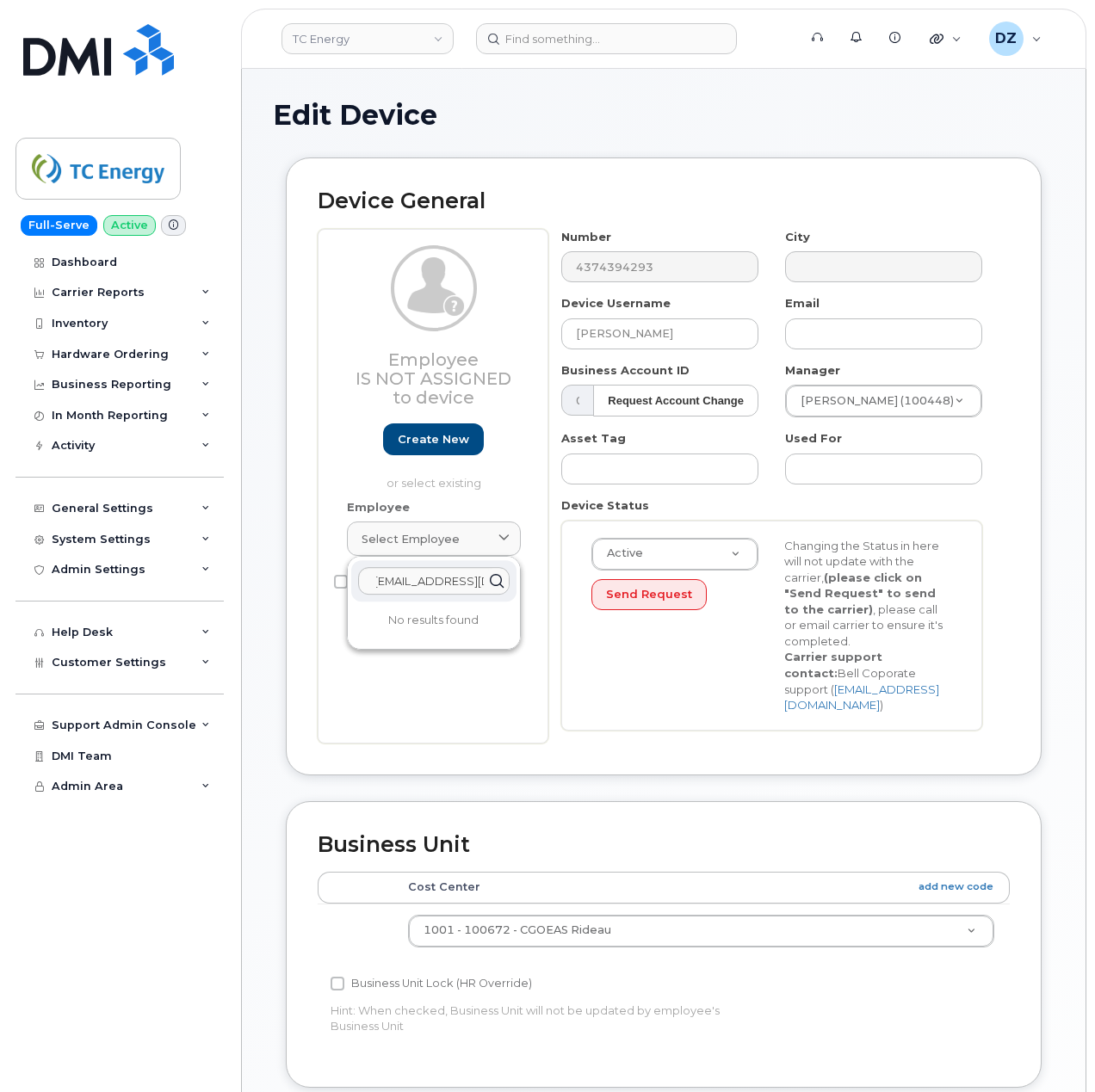
scroll to position [0, 0]
click at [545, 708] on div "Employee Is not assigned to device Create new or select existing Employee Selec…" at bounding box center [432, 486] width 230 height 514
click at [434, 444] on link "Create new" at bounding box center [432, 439] width 100 height 32
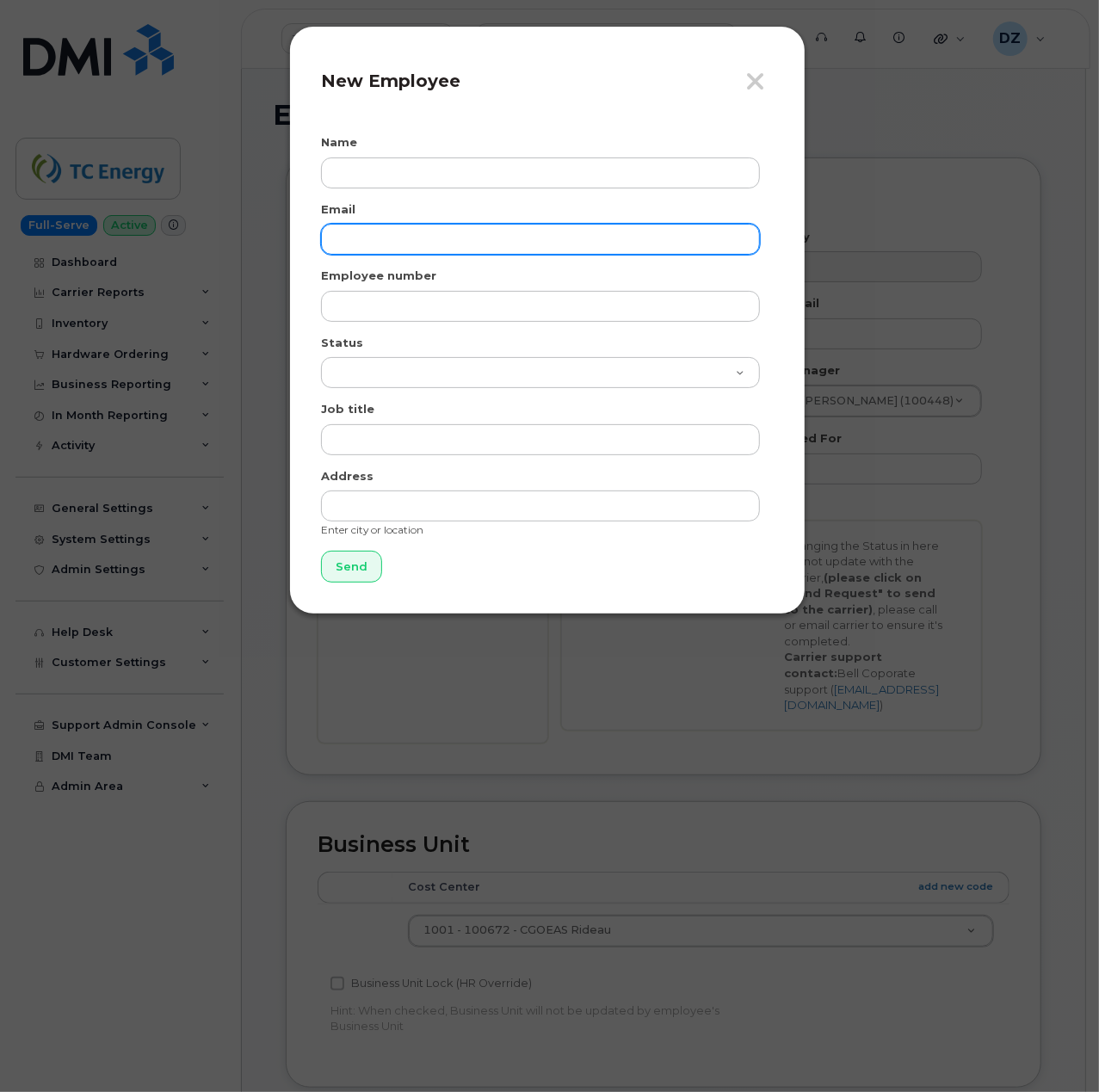
click at [401, 237] on input "email" at bounding box center [540, 239] width 439 height 31
paste input "andrew_munro@tcenergy.com."
type input "andrew_munro@tcenergy.com."
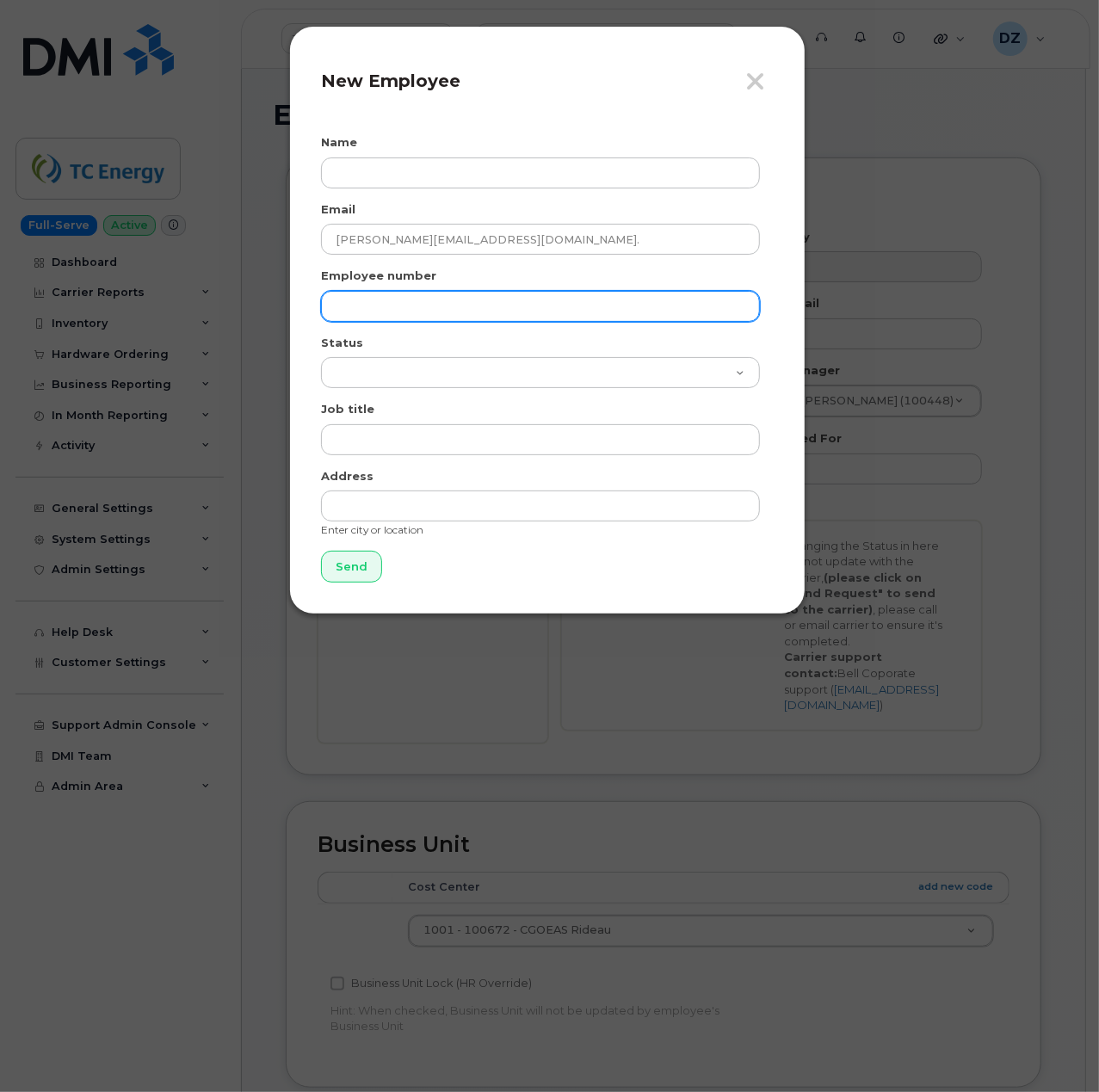
click at [443, 303] on input "text" at bounding box center [540, 306] width 439 height 31
paste input "207828"
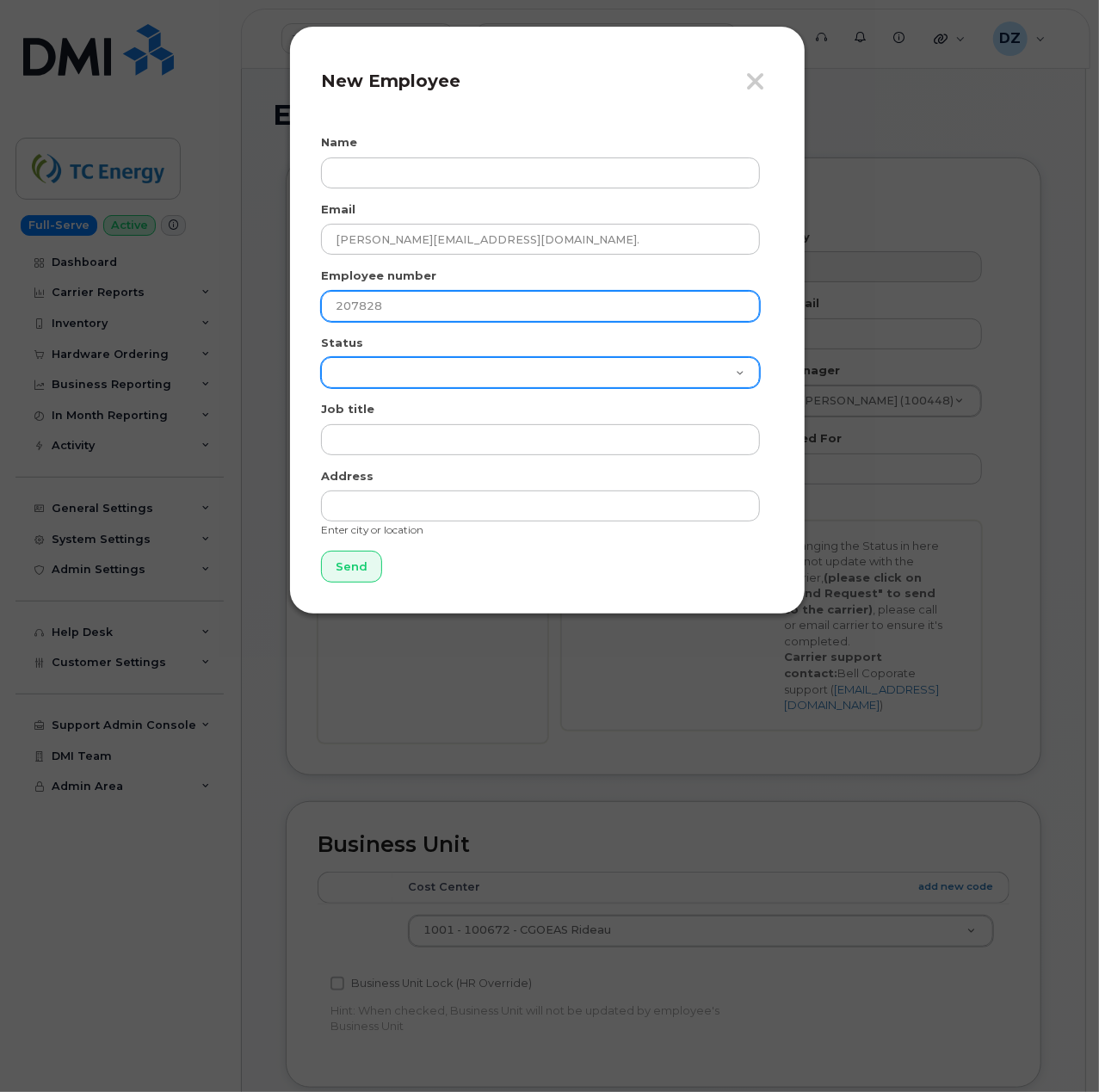
type input "207828"
click at [372, 360] on select "Active On-Leave Long Term Short Term Maternity Leave Temp Layoff Inactive" at bounding box center [540, 372] width 439 height 31
select select "active"
click at [321, 357] on select "Active On-Leave Long Term Short Term Maternity Leave Temp Layoff Inactive" at bounding box center [540, 372] width 439 height 31
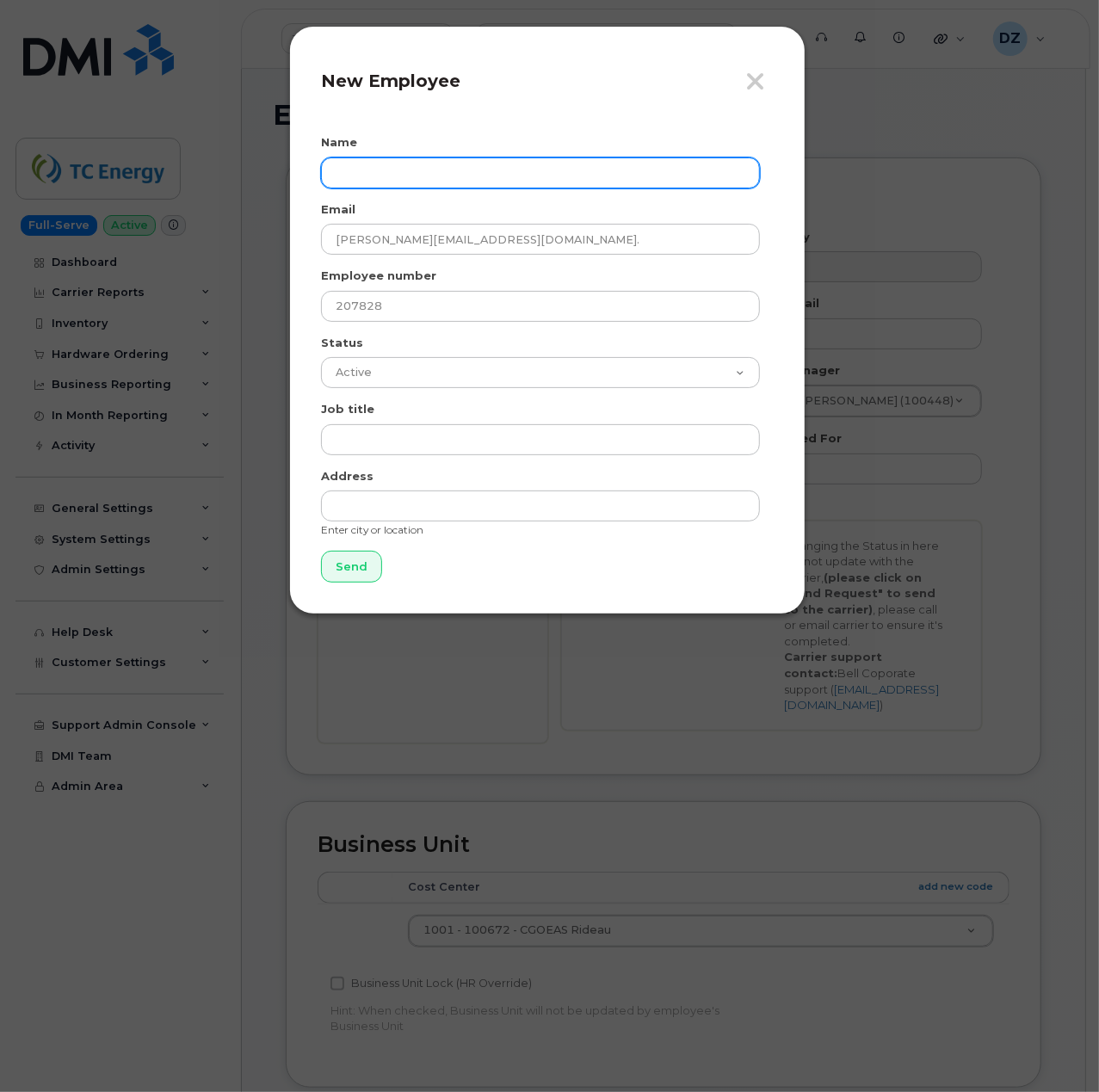
click at [397, 164] on input "text" at bounding box center [540, 173] width 439 height 31
paste input "Andrew Munro"
type input "Andrew Munro"
click at [535, 111] on div "Close New Employee" at bounding box center [547, 88] width 452 height 61
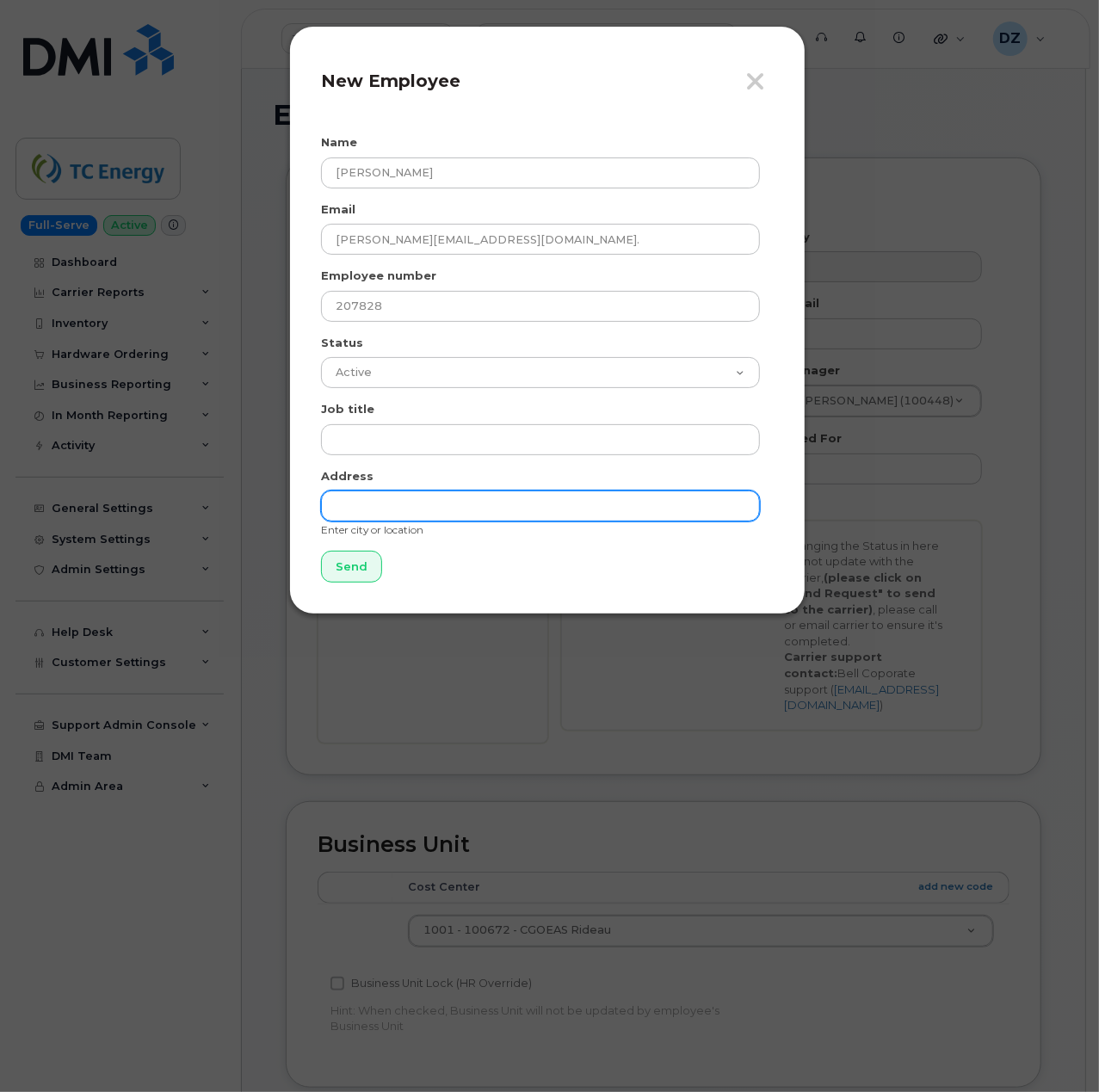
click at [398, 501] on input "text" at bounding box center [540, 506] width 439 height 31
paste input "5276 County Road 20, Martintown, ON K0C 1S0"
type input "5276 County Road 20, Martintown, ON K0C 1S0"
click at [606, 556] on form "Name Andrew Munro Email andrew_munro@tcenergy.com. Employee number 207828 Statu…" at bounding box center [547, 358] width 452 height 448
click at [356, 569] on input "Send" at bounding box center [352, 566] width 61 height 32
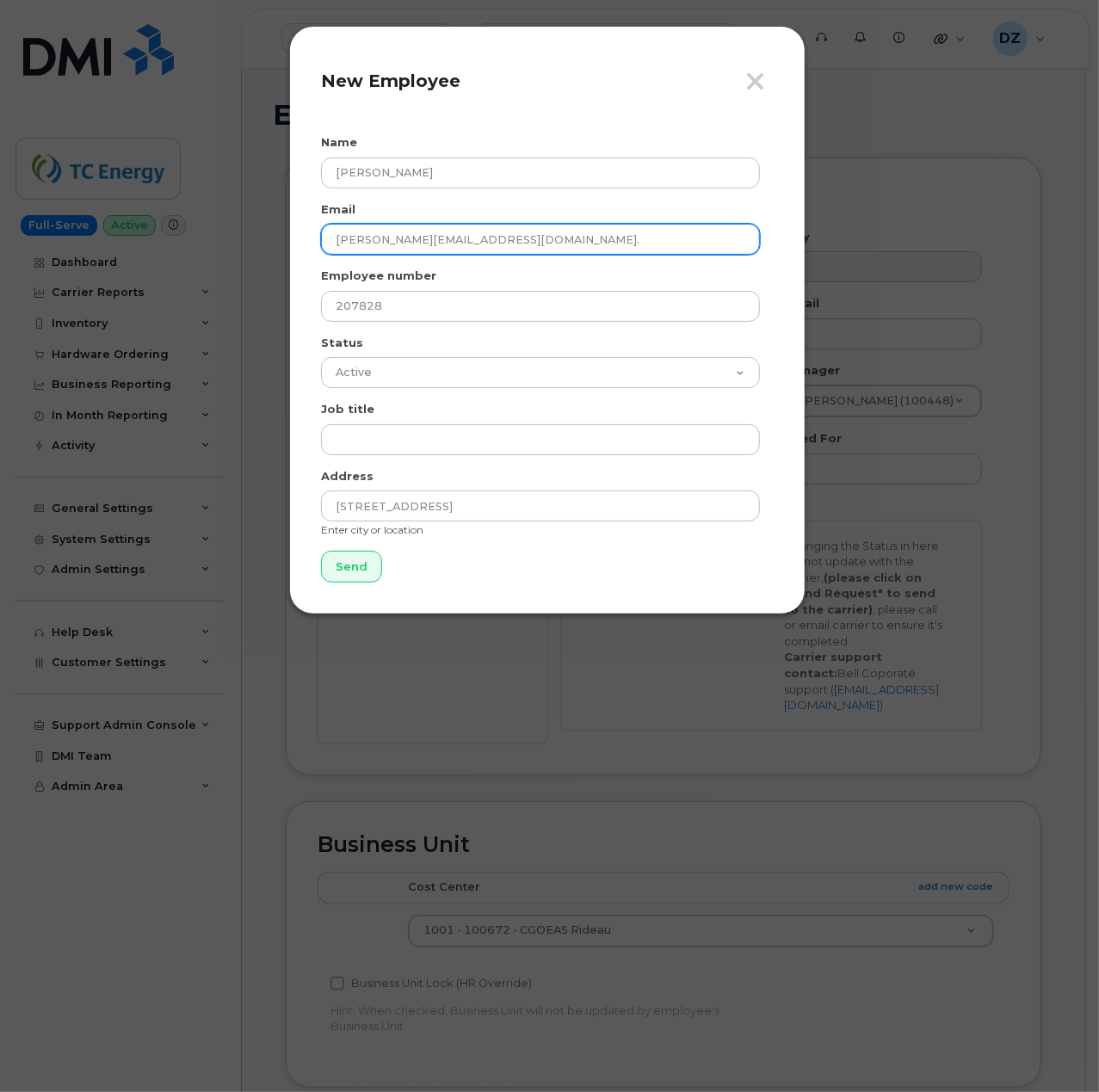
click at [521, 238] on input "andrew_munro@tcenergy.com." at bounding box center [540, 239] width 439 height 31
click at [486, 231] on input "andrew_munro@tcenergy.com" at bounding box center [540, 239] width 439 height 31
type input "andrew_munro@tcenergy.com"
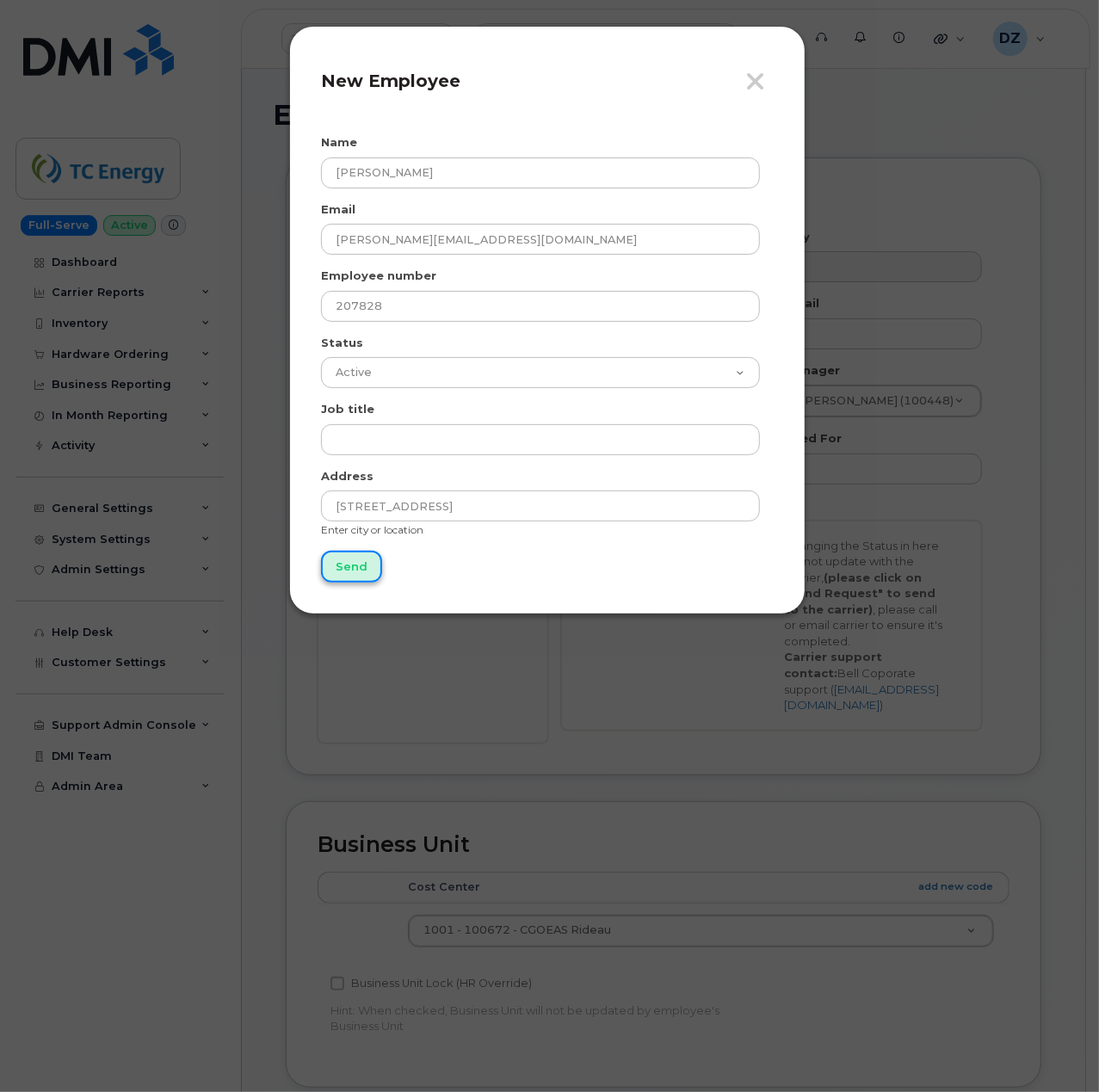
click at [357, 571] on input "Send" at bounding box center [352, 566] width 61 height 32
type input "Send"
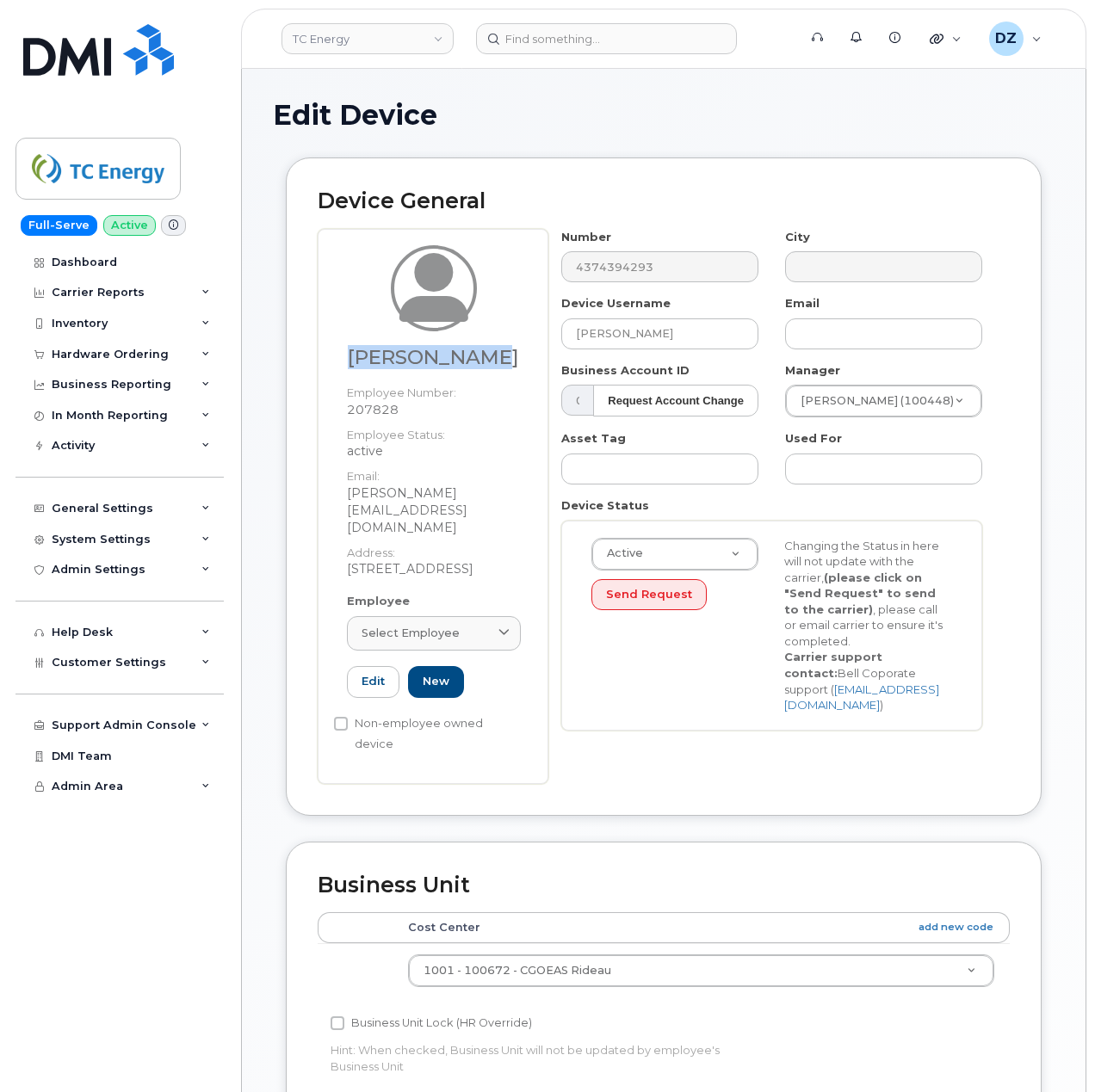
drag, startPoint x: 373, startPoint y: 357, endPoint x: 508, endPoint y: 361, distance: 135.1
click at [508, 361] on h3 "Andrew Munro" at bounding box center [434, 358] width 174 height 21
copy h3 "Andrew Munro"
click at [634, 336] on input "Nadia McCarthy" at bounding box center [660, 334] width 197 height 31
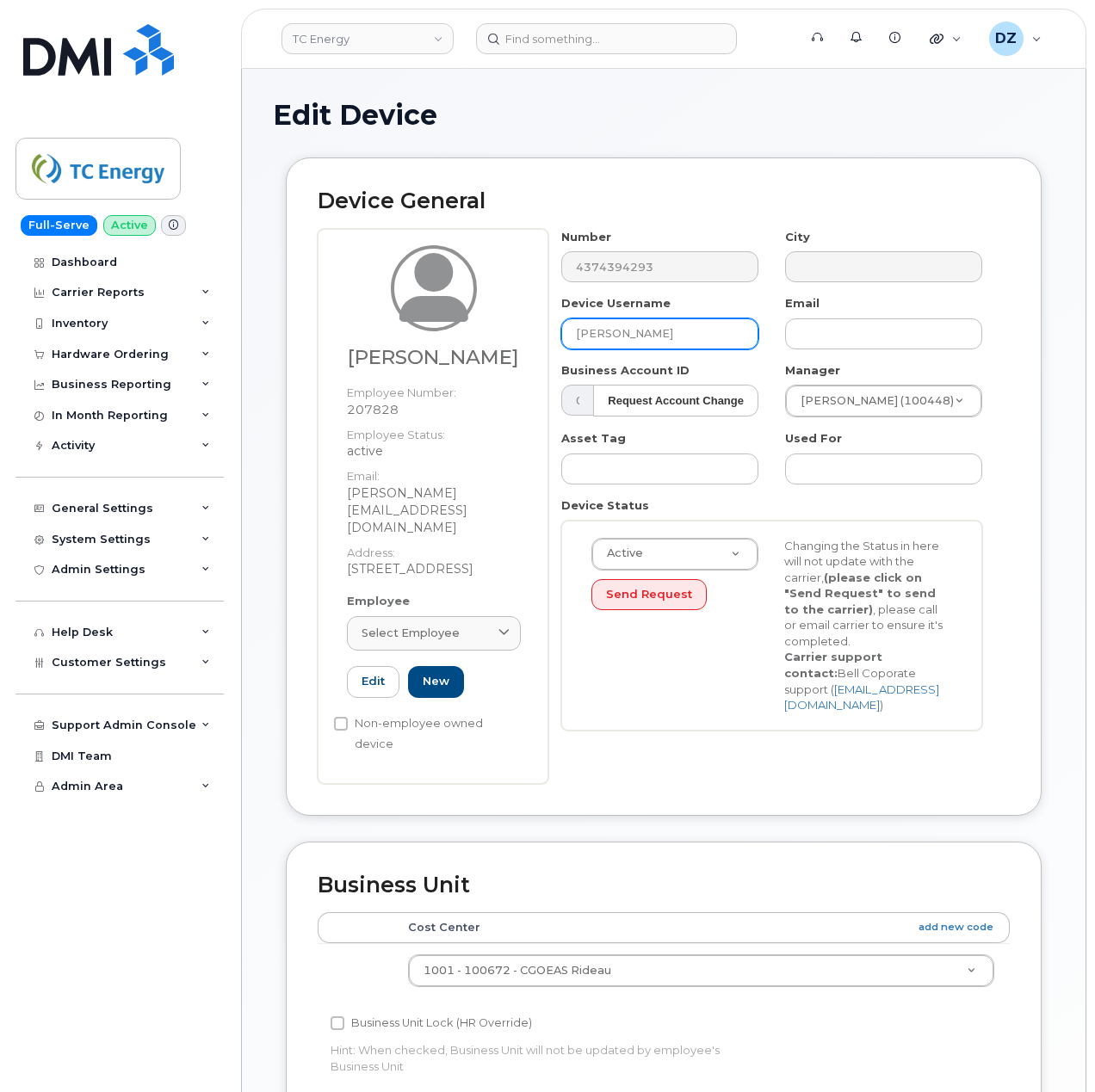
click at [634, 336] on input "Nadia McCarthy" at bounding box center [660, 334] width 197 height 31
paste input "Andrew Munro"
type input "Andrew Munro"
drag, startPoint x: 349, startPoint y: 494, endPoint x: 531, endPoint y: 501, distance: 182.1
click at [531, 501] on div "Andrew Munro Employee Number: 207828 Employee Status: active Email: andrew_munr…" at bounding box center [433, 419] width 200 height 348
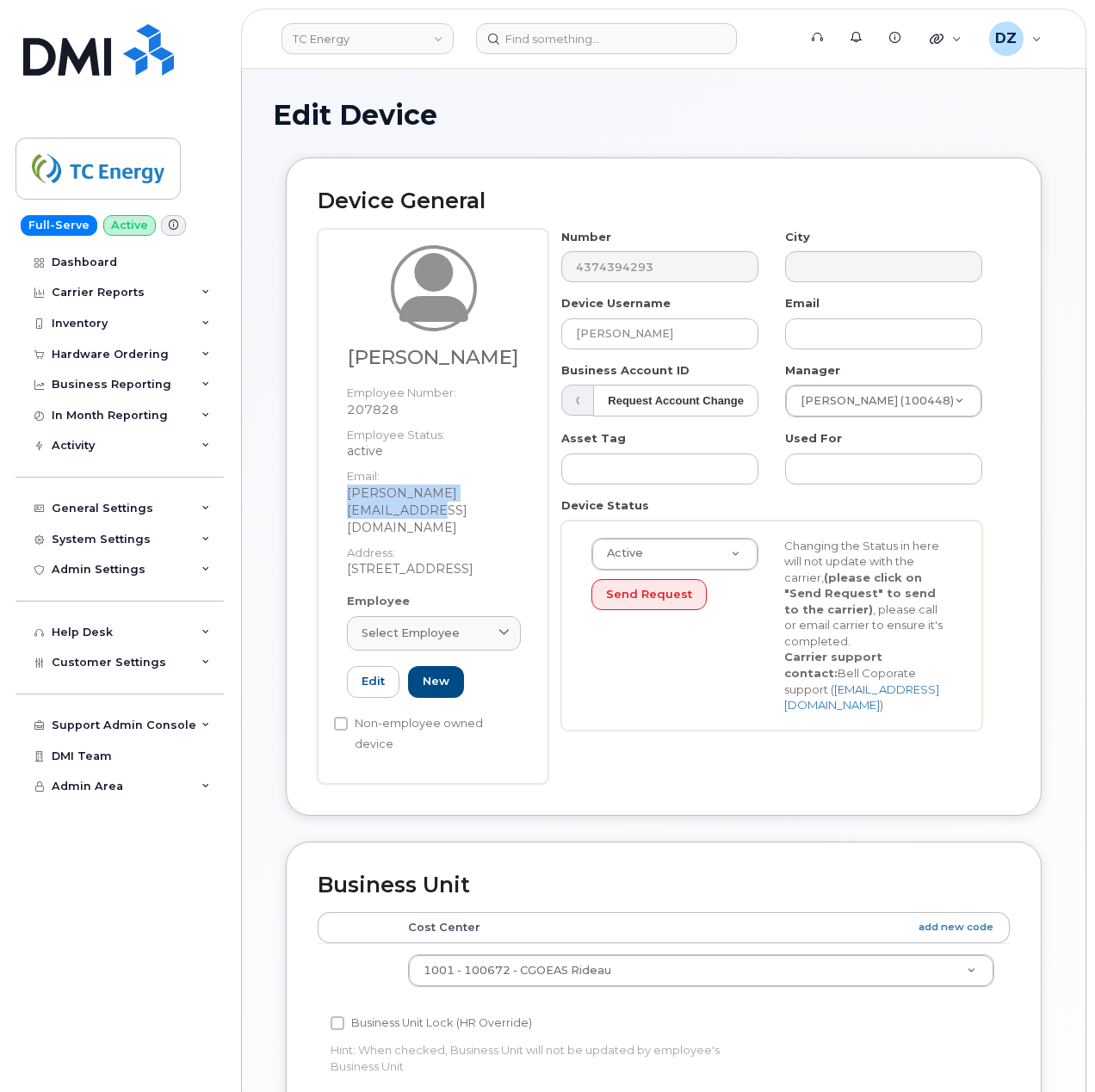
copy dd "andrew_munro@tcenergy.com"
click at [865, 334] on input "text" at bounding box center [884, 334] width 197 height 31
paste input "andrew_munro@tcenergy.com"
type input "andrew_munro@tcenergy.com"
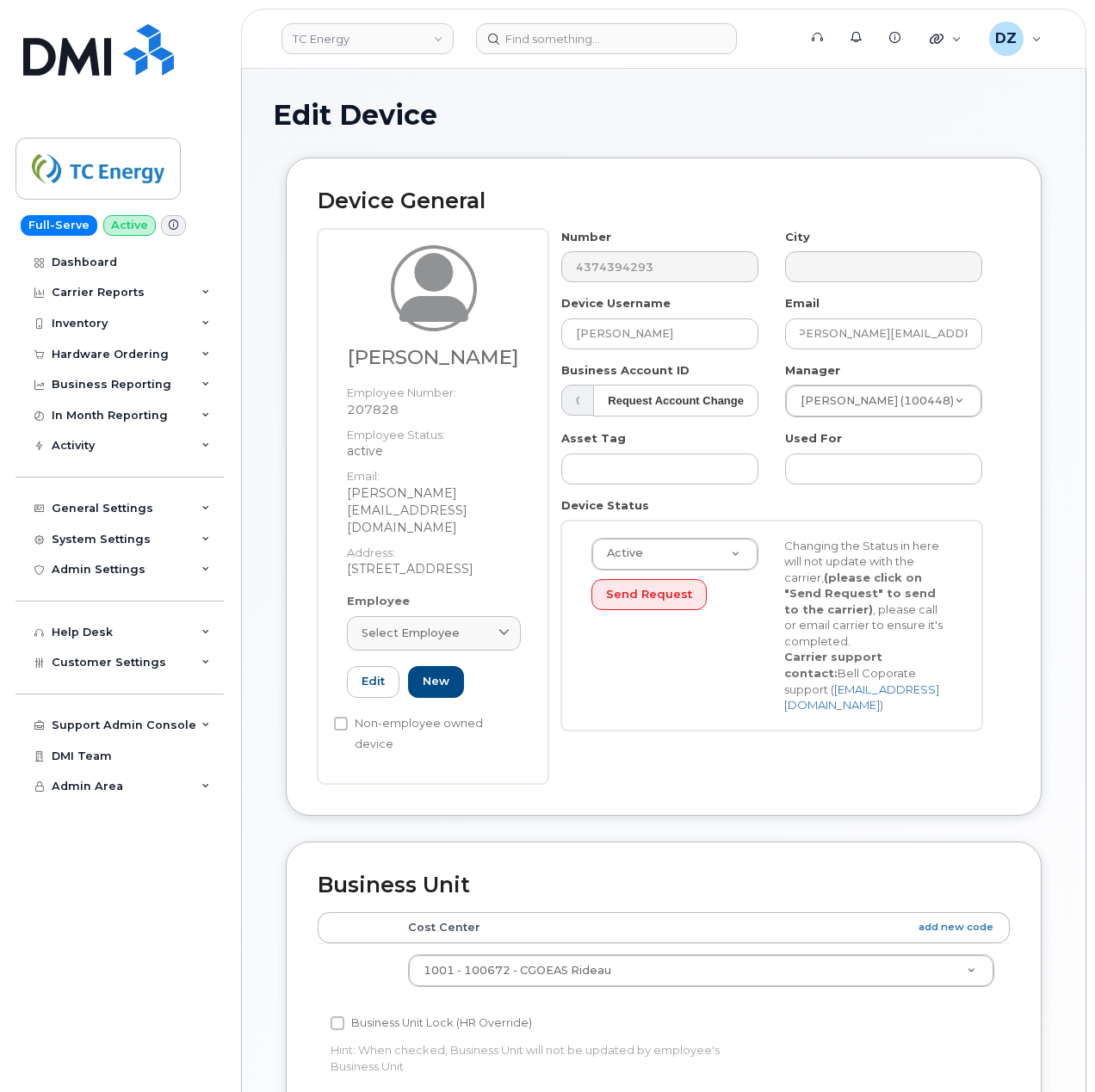
click at [700, 771] on div "Device General Andrew Munro Employee Number: 207828 Employee Status: active Ema…" at bounding box center [664, 486] width 756 height 657
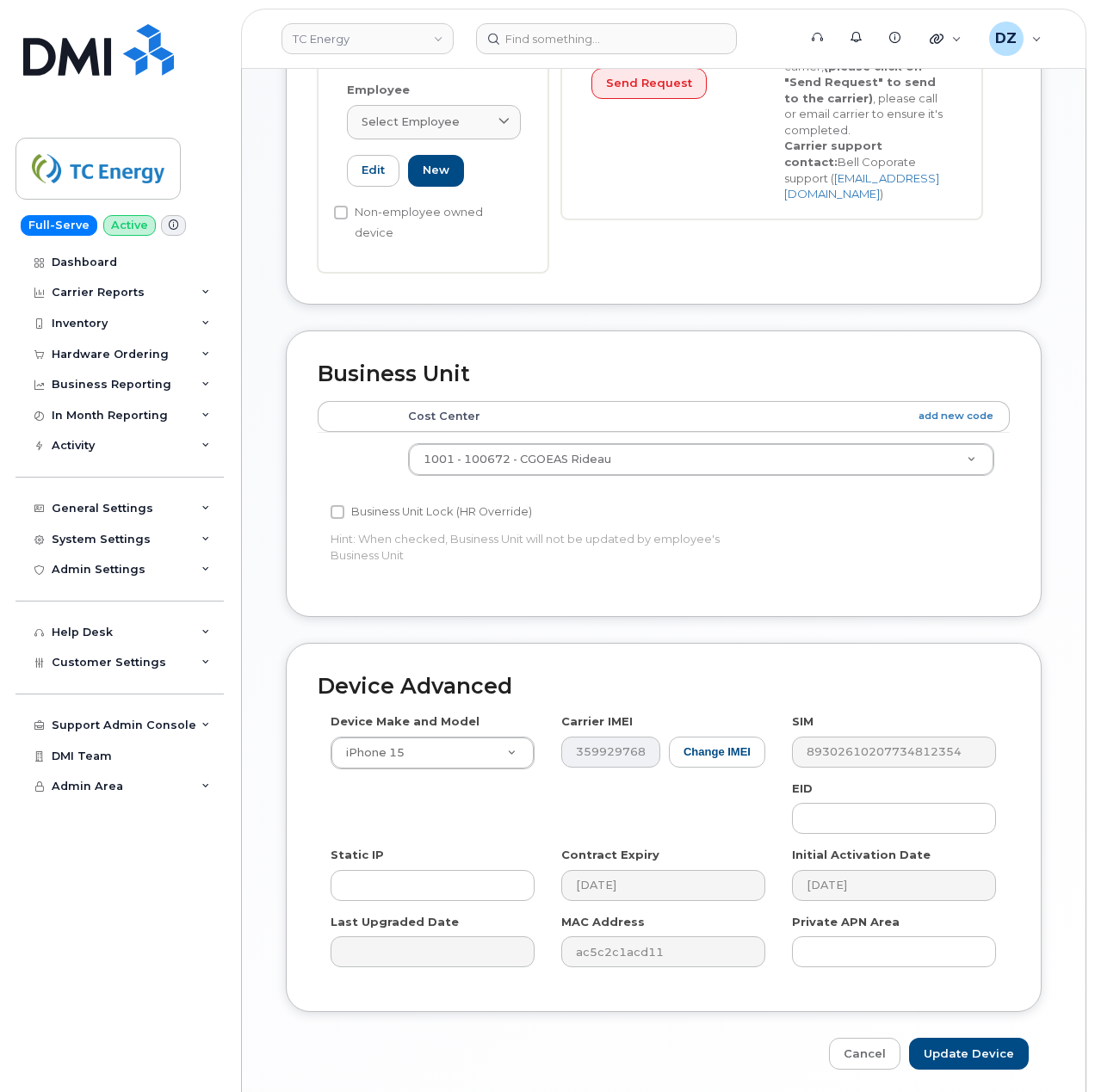
scroll to position [541, 0]
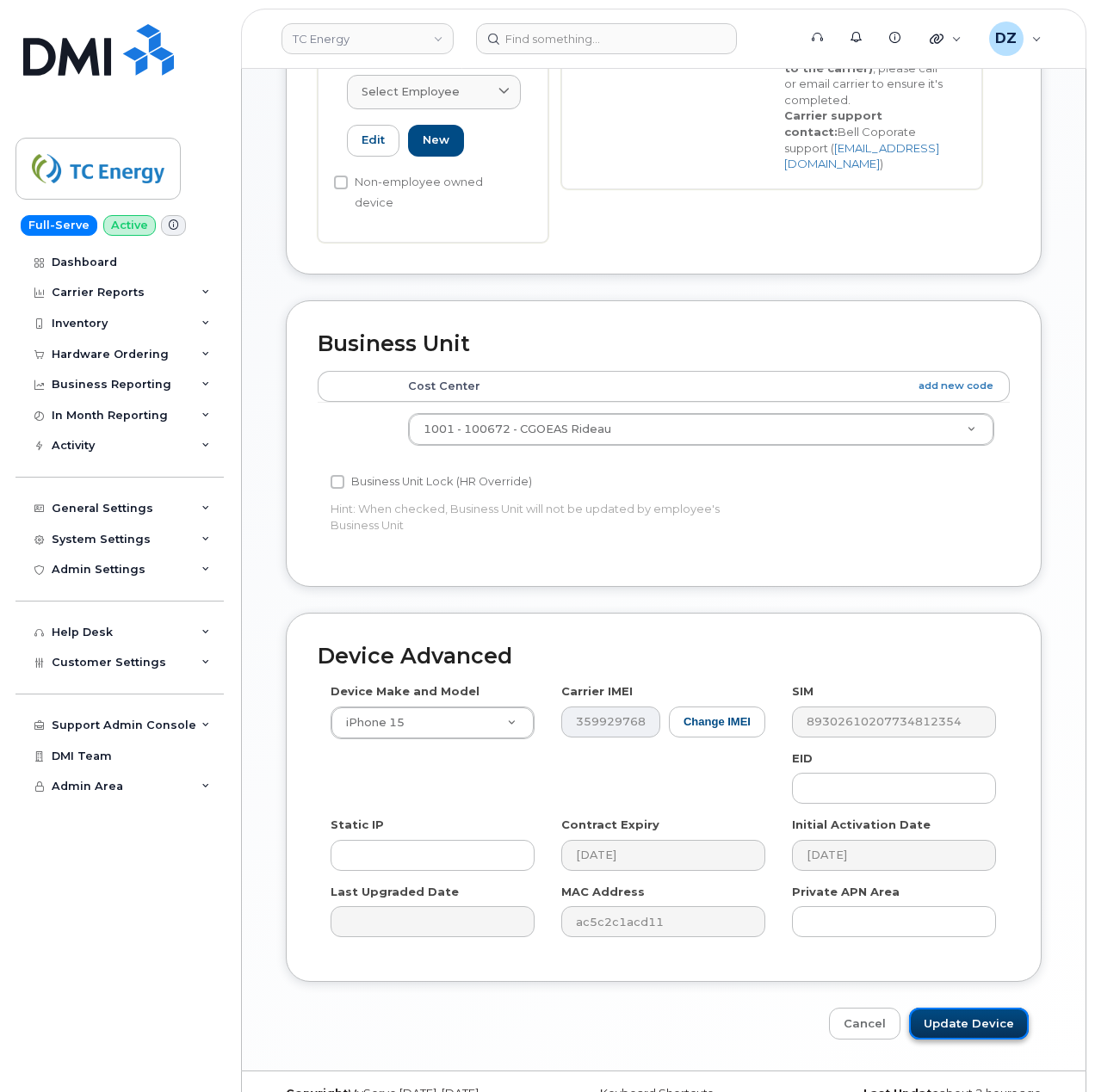
click at [960, 1008] on input "Update Device" at bounding box center [968, 1023] width 120 height 32
type input "Saving..."
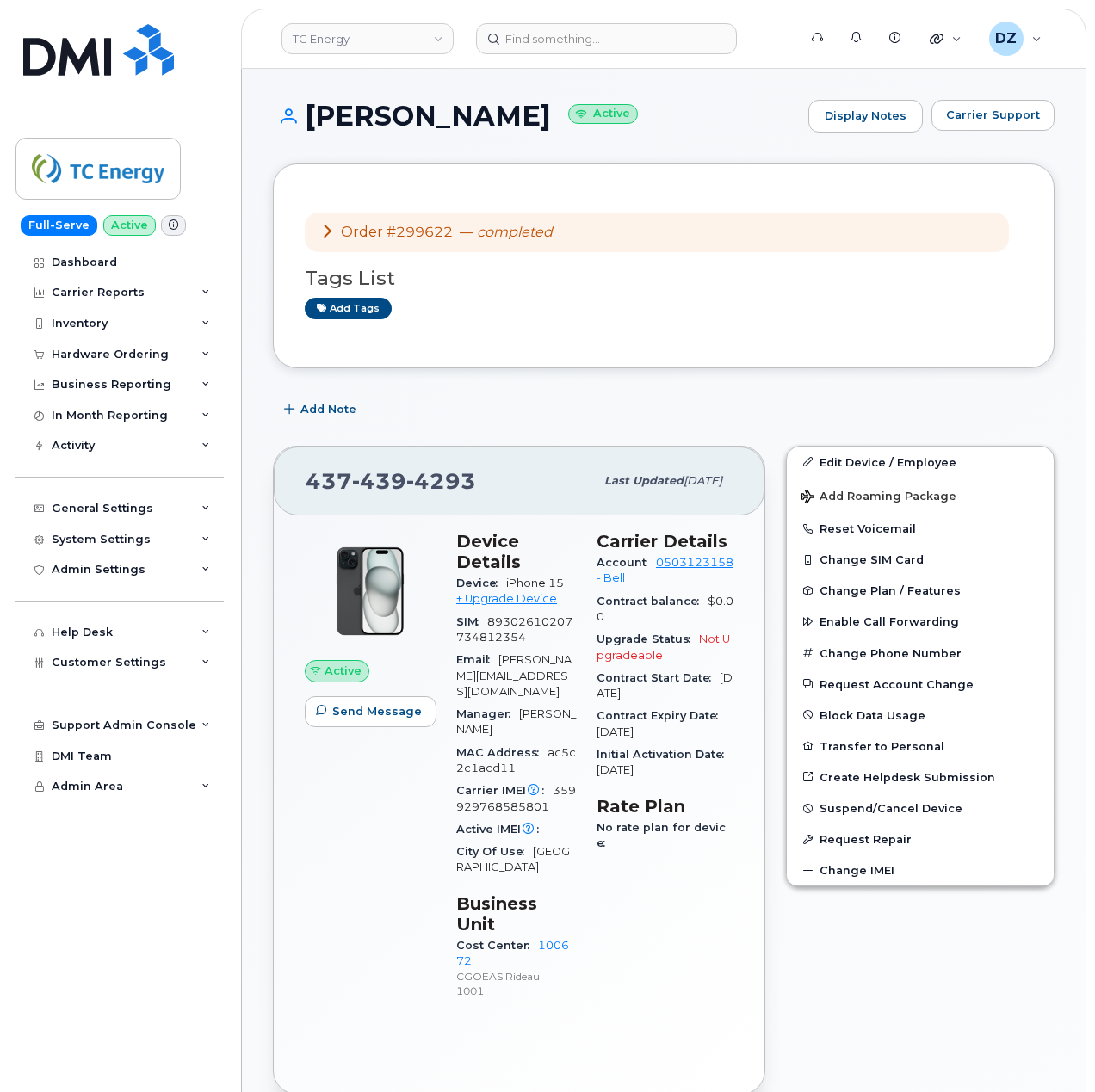
click at [329, 482] on span "[PHONE_NUMBER]" at bounding box center [390, 481] width 170 height 26
copy span "[PHONE_NUMBER]"
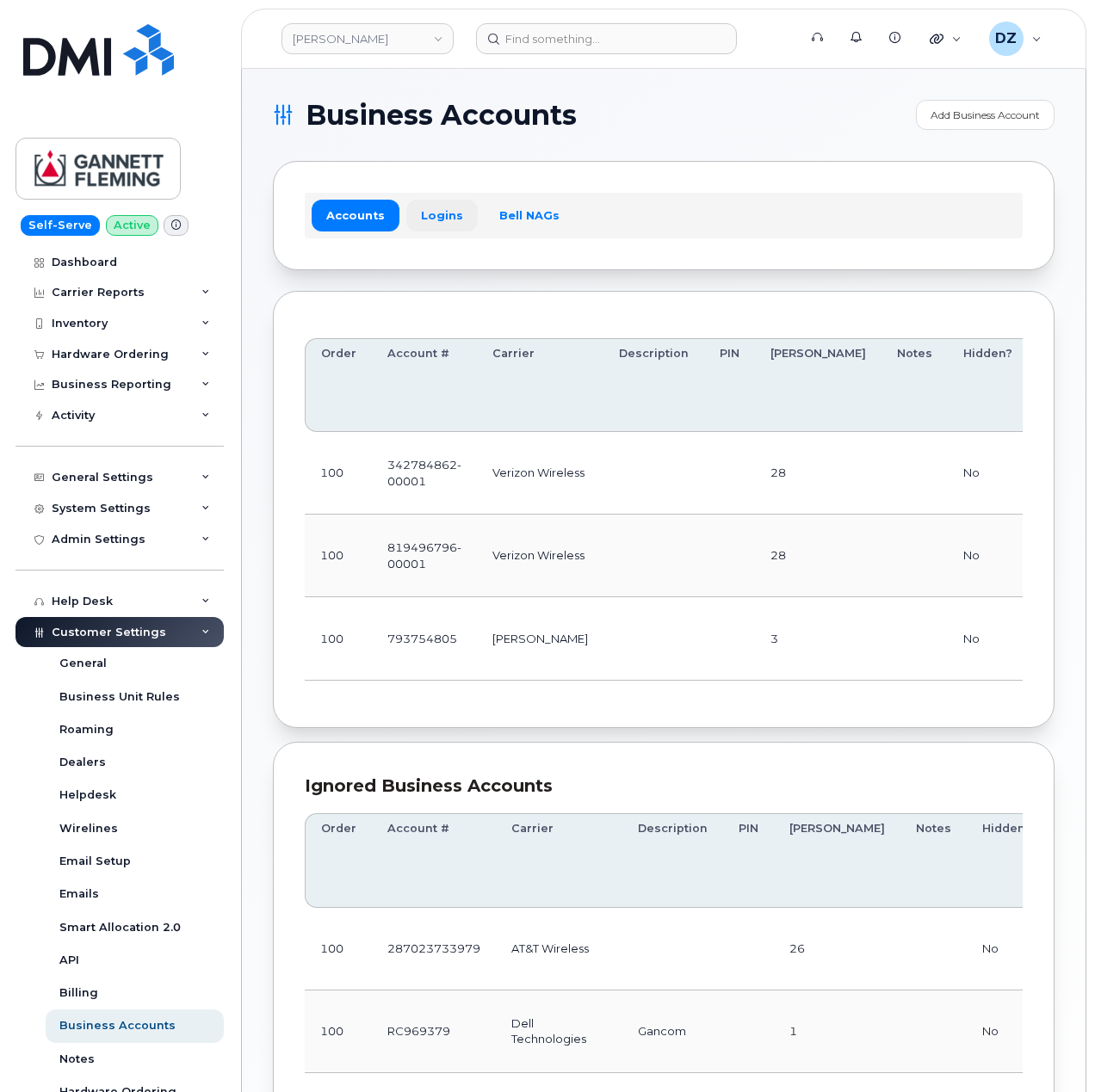
click at [449, 225] on link "Logins" at bounding box center [442, 215] width 72 height 31
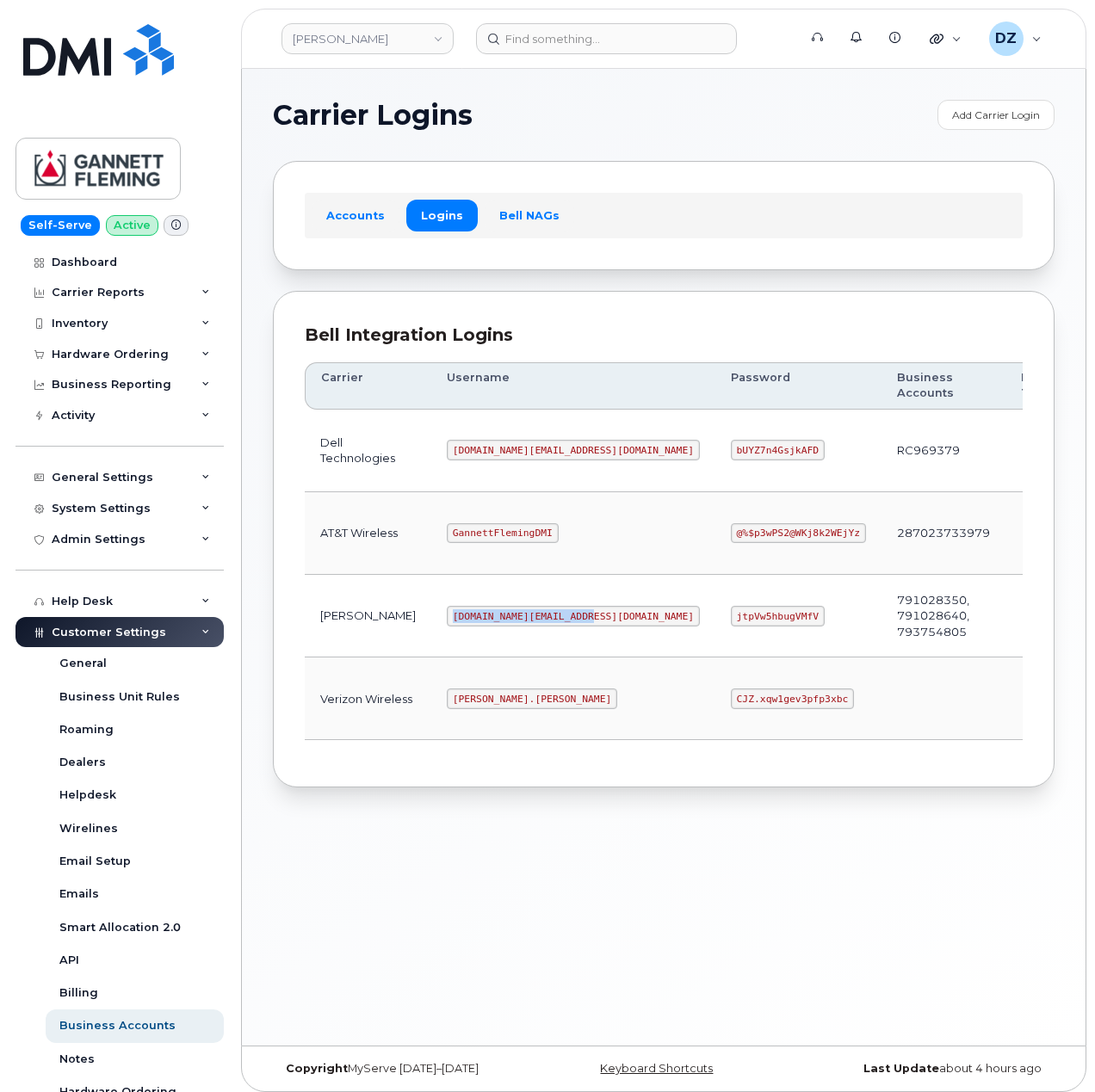
drag, startPoint x: 430, startPoint y: 621, endPoint x: 562, endPoint y: 622, distance: 132.0
click at [562, 622] on code "[DOMAIN_NAME][EMAIL_ADDRESS][DOMAIN_NAME]" at bounding box center [573, 616] width 253 height 21
copy code "[DOMAIN_NAME][EMAIL_ADDRESS][DOMAIN_NAME]"
drag, startPoint x: 604, startPoint y: 623, endPoint x: 679, endPoint y: 626, distance: 75.1
click at [731, 626] on code "jtpVw5hbugVMfV" at bounding box center [777, 616] width 94 height 21
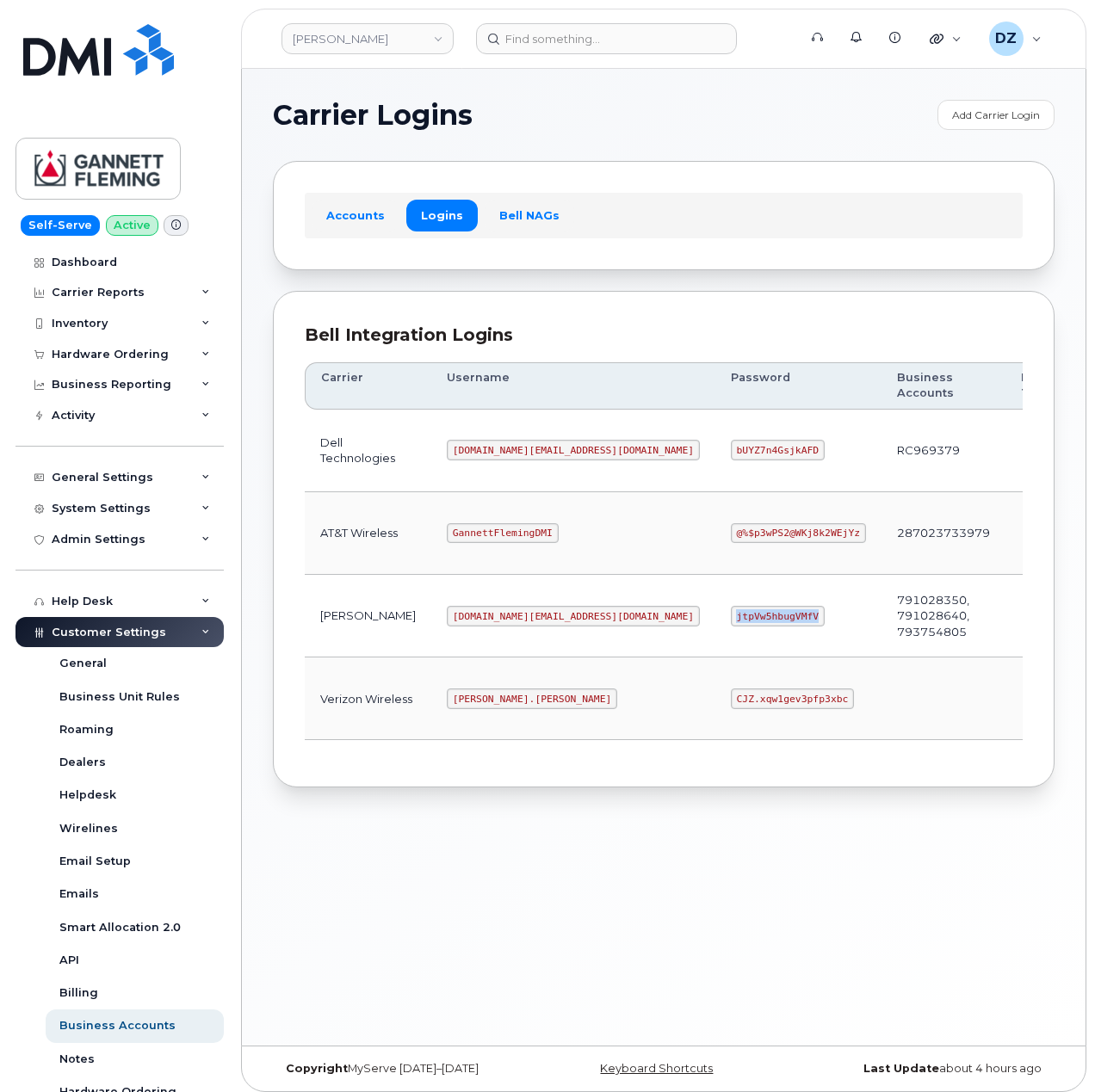
copy code "jtpVw5hbugVMfV"
